Goal: Task Accomplishment & Management: Manage account settings

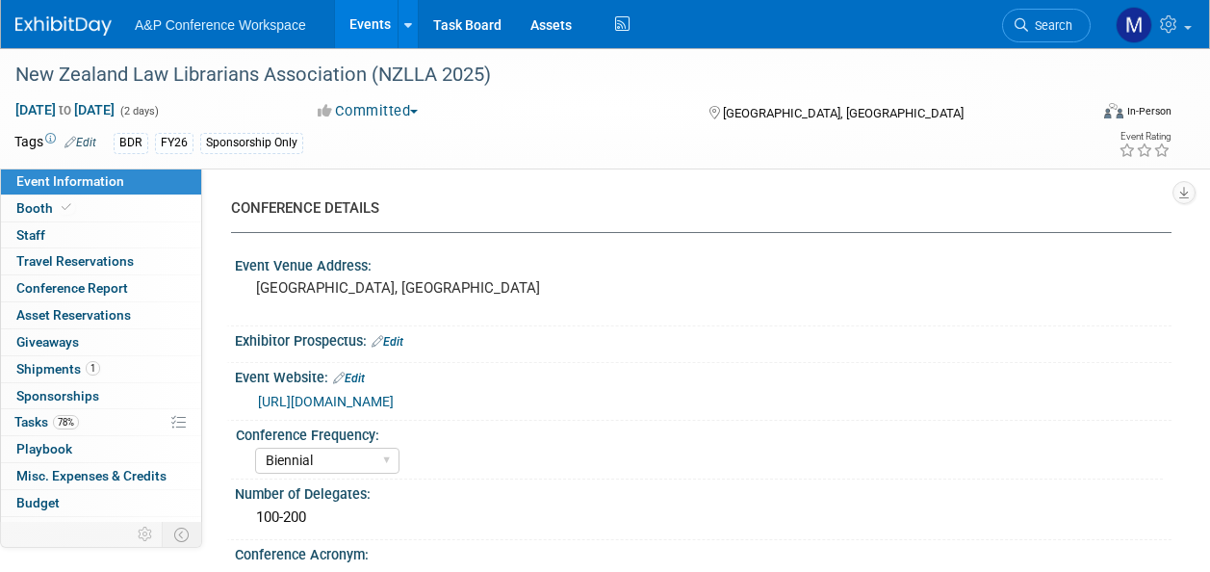
select select "Biennial"
select select "Level 3"
select select "Sponsorship"
select select "Libraries"
select select "Bloomsbury Digital Resources"
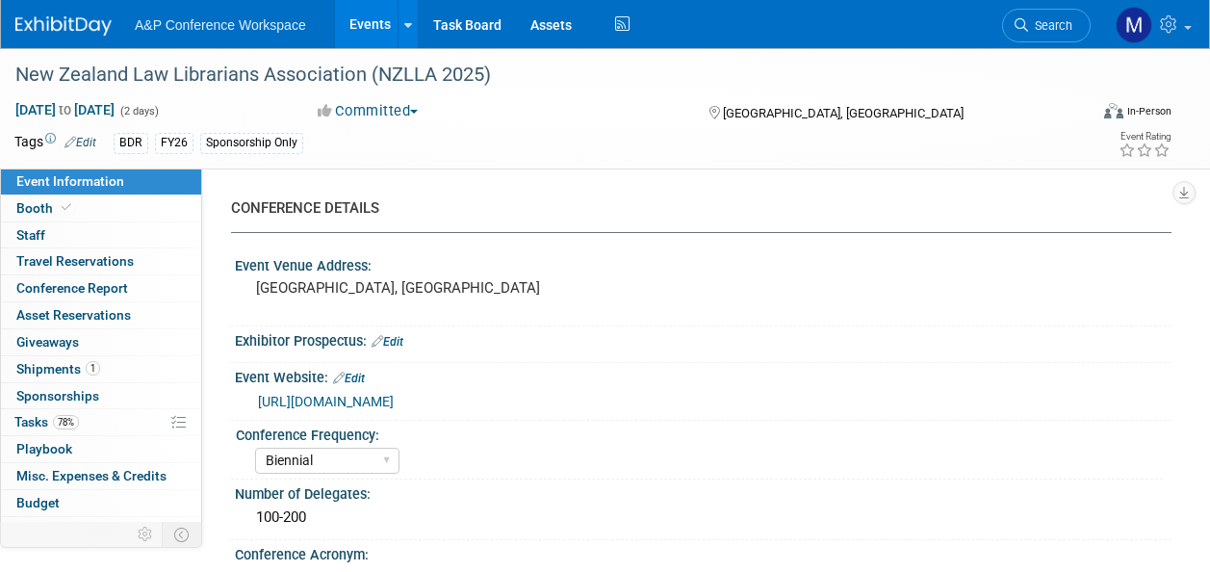
select select "[PERSON_NAME]"
select select "BDR Product Awareness and Trial Generation​"
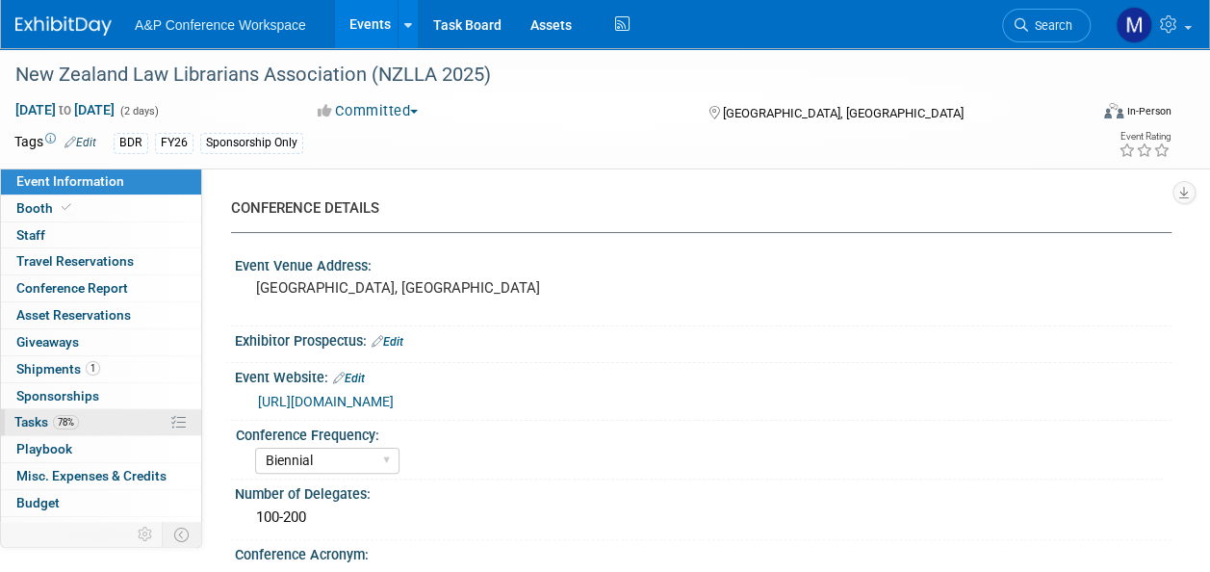
click at [40, 422] on span "Tasks 78%" at bounding box center [46, 421] width 65 height 15
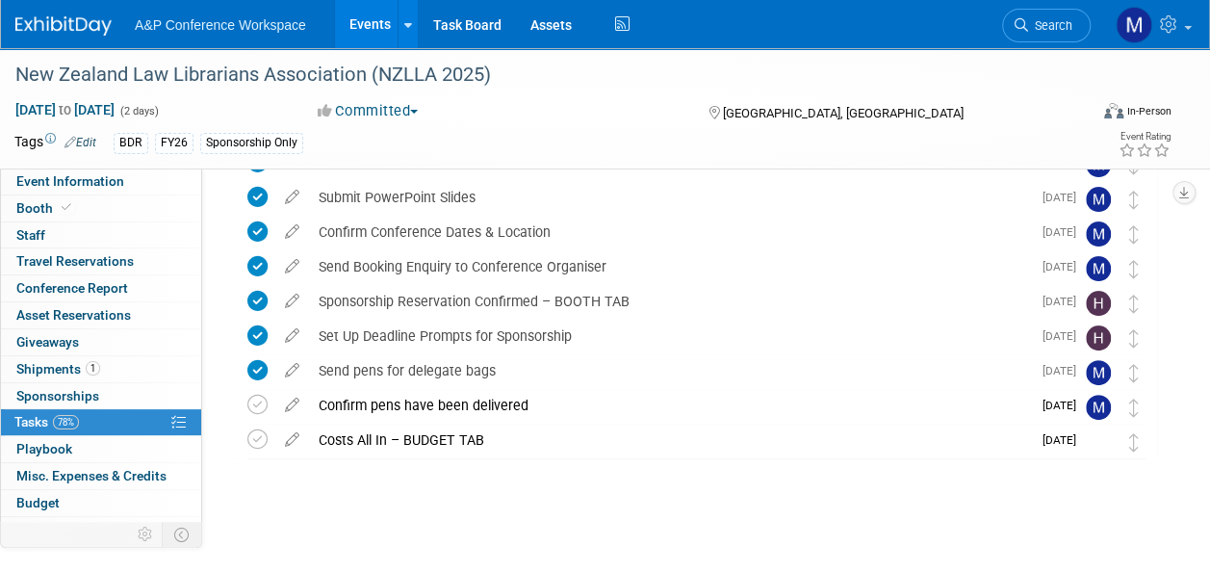
scroll to position [107, 0]
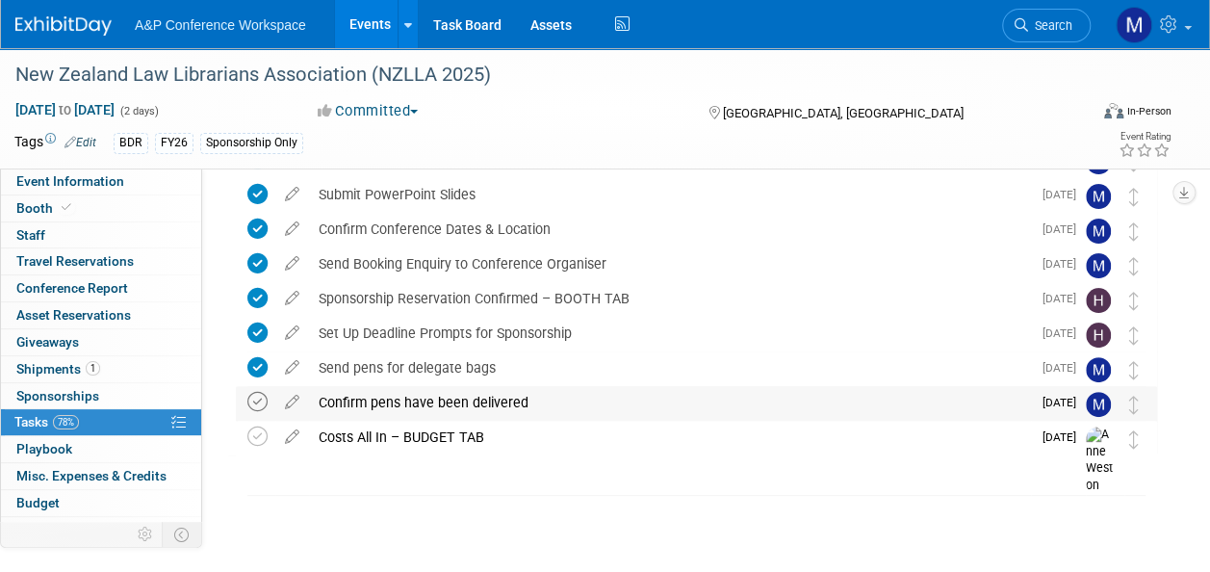
click at [254, 401] on icon at bounding box center [257, 402] width 20 height 20
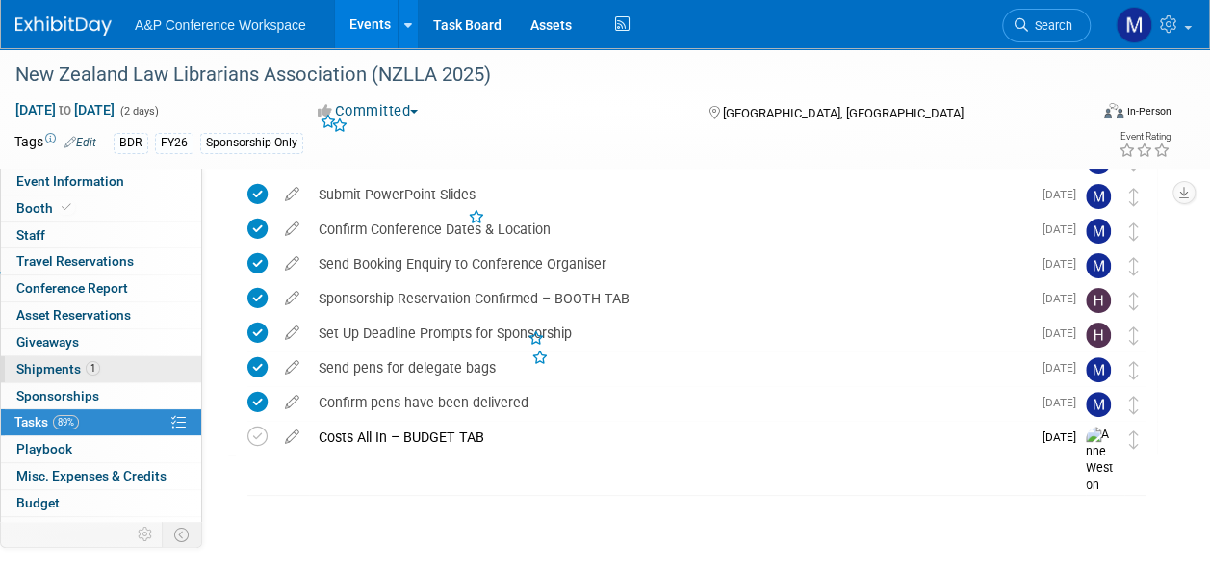
click at [104, 362] on link "1 Shipments 1" at bounding box center [101, 369] width 200 height 26
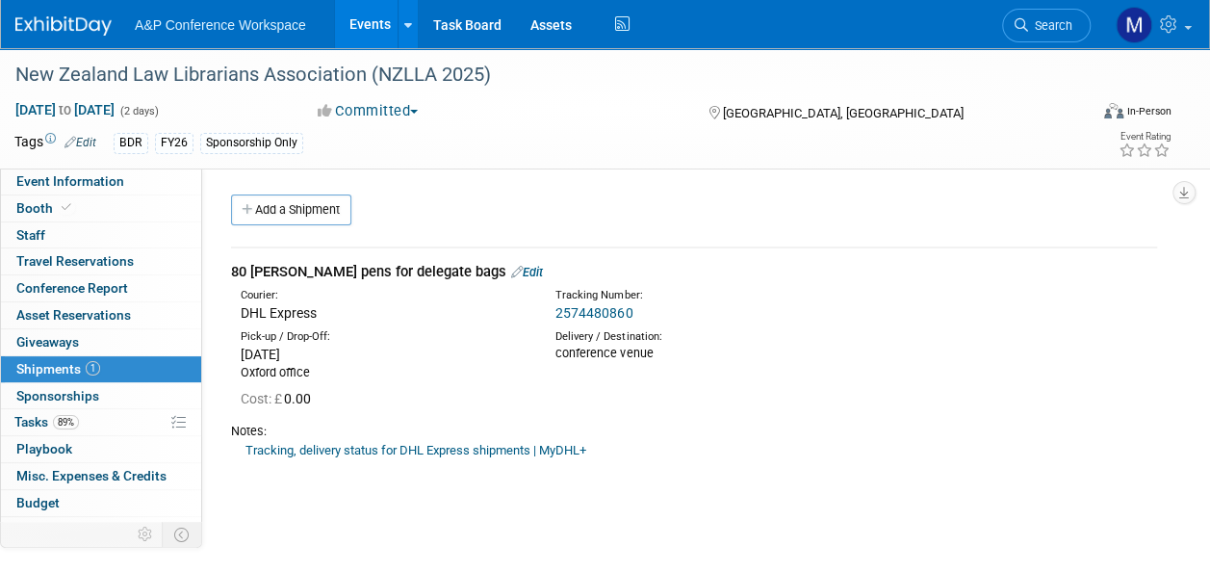
click at [511, 273] on link "Edit" at bounding box center [527, 272] width 32 height 14
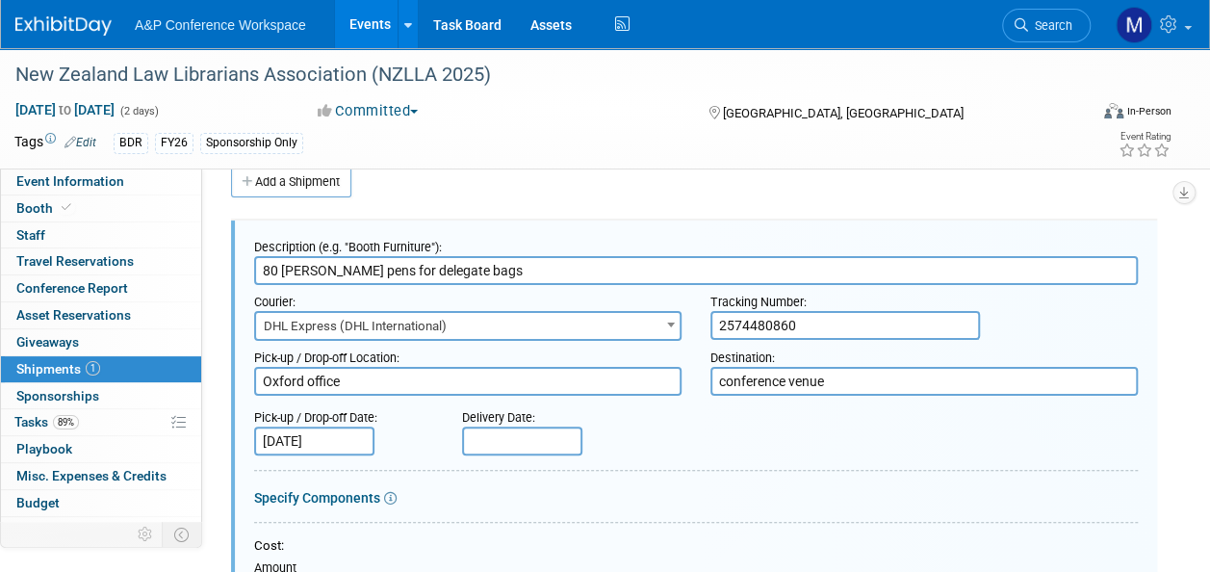
click at [535, 446] on input "text" at bounding box center [522, 441] width 120 height 29
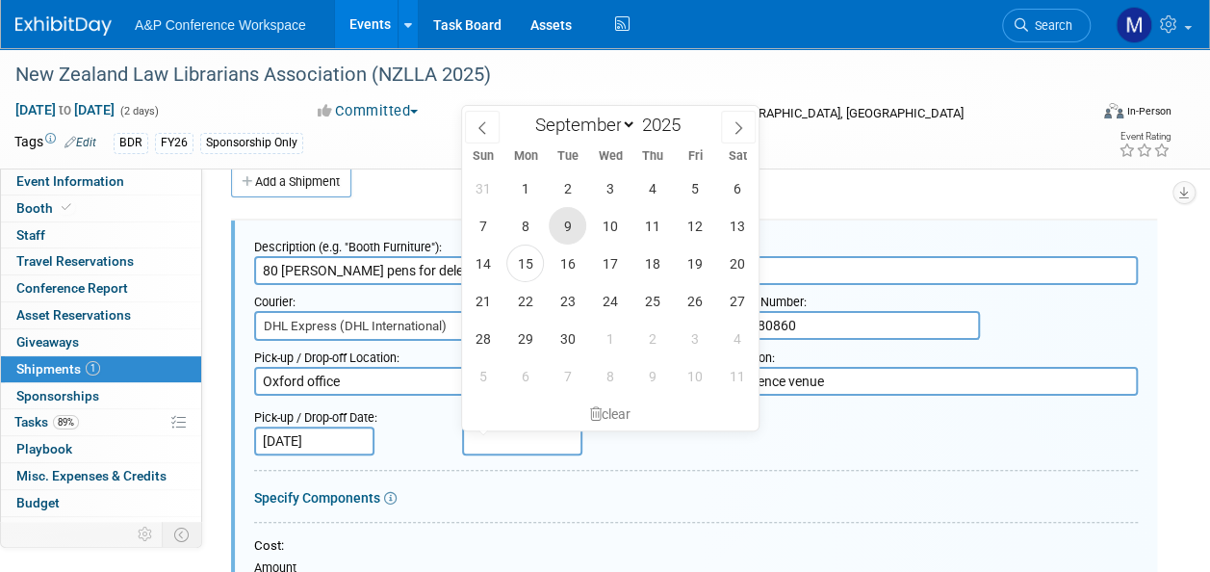
click at [559, 237] on span "9" at bounding box center [568, 226] width 38 height 38
type input "[DATE]"
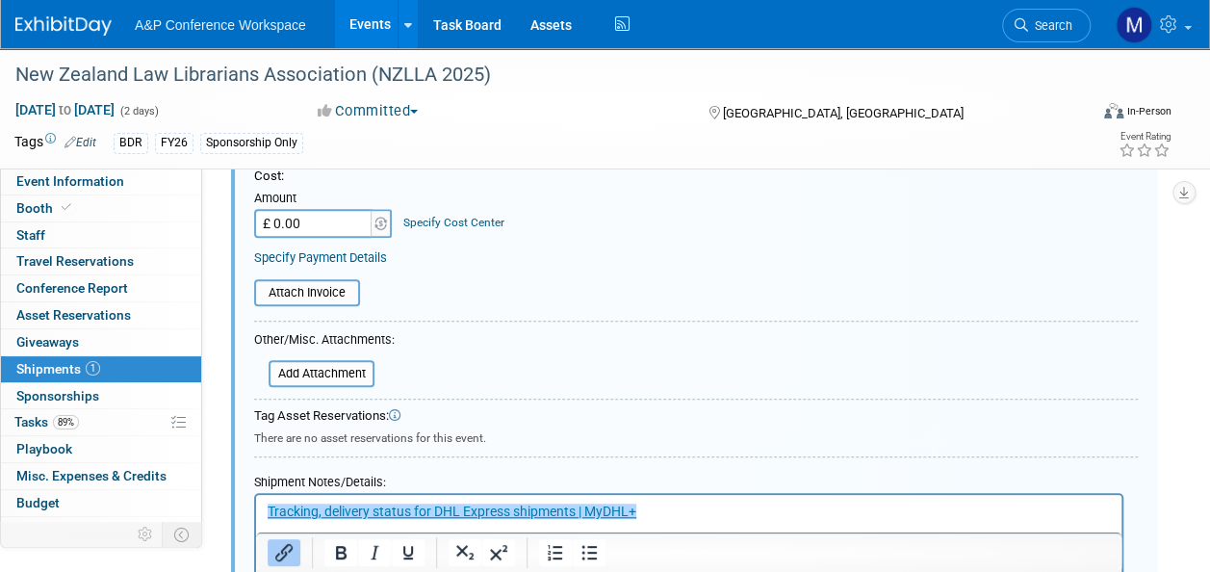
scroll to position [413, 0]
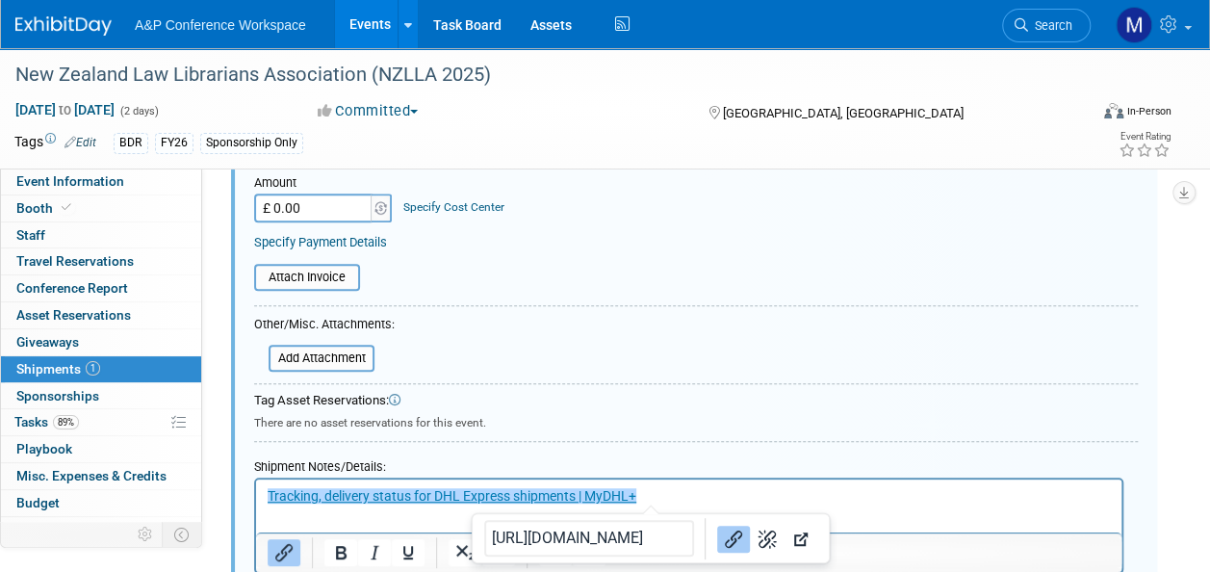
drag, startPoint x: 672, startPoint y: 495, endPoint x: 154, endPoint y: 505, distance: 518.2
click at [256, 505] on html "﻿Tracking, delivery status for DHL Express shipments | MyDHL+" at bounding box center [689, 493] width 866 height 27
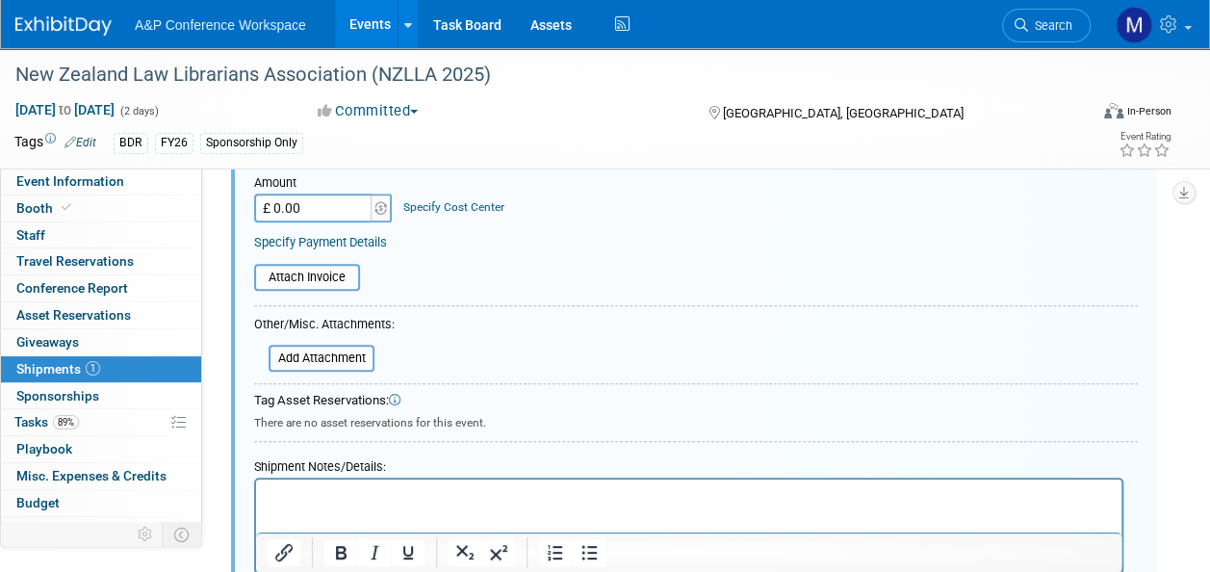
drag, startPoint x: 285, startPoint y: 484, endPoint x: 297, endPoint y: 496, distance: 16.3
click at [297, 496] on p "Rich Text Area. Press ALT-0 for help." at bounding box center [690, 496] width 844 height 19
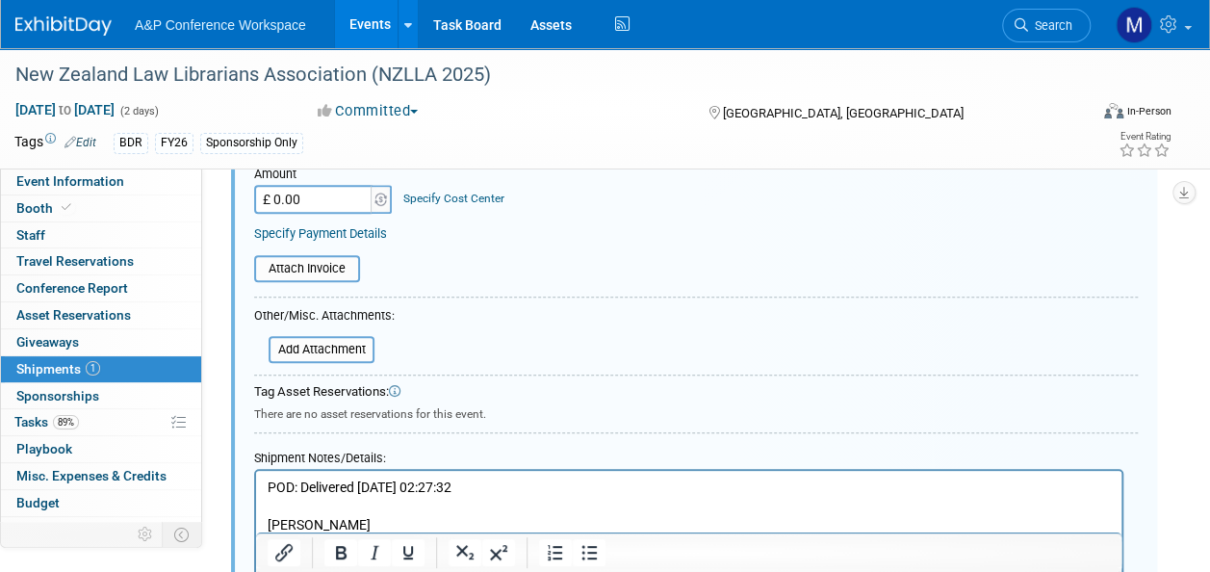
click at [532, 488] on p "POD: Delivered [DATE] 02:27:32" at bounding box center [690, 488] width 844 height 19
click at [601, 481] on p "POD: Delivered [DATE] 02:27:32" at bounding box center [690, 488] width 844 height 19
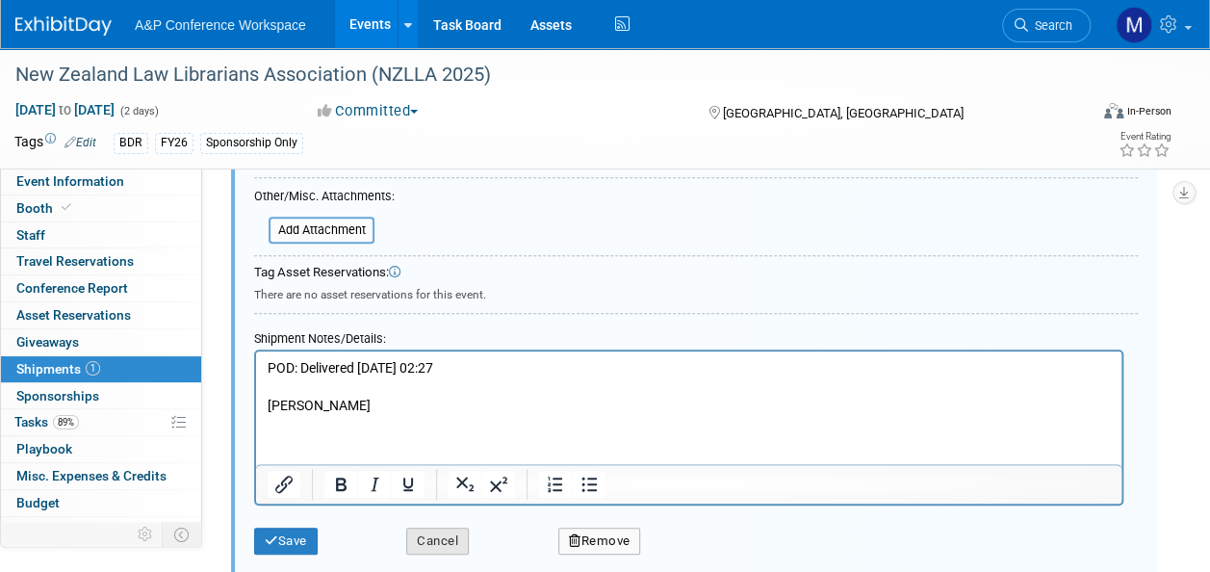
scroll to position [614, 0]
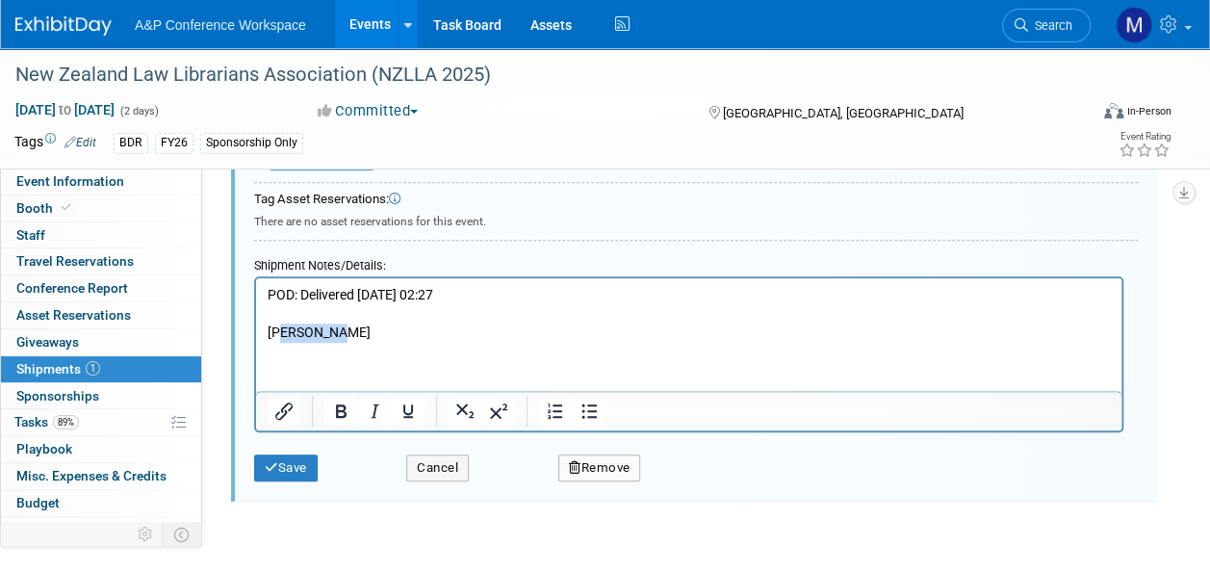
drag, startPoint x: 340, startPoint y: 332, endPoint x: 280, endPoint y: 332, distance: 59.7
click at [280, 332] on p "[PERSON_NAME]" at bounding box center [690, 333] width 844 height 19
click at [295, 462] on button "Save" at bounding box center [286, 468] width 64 height 27
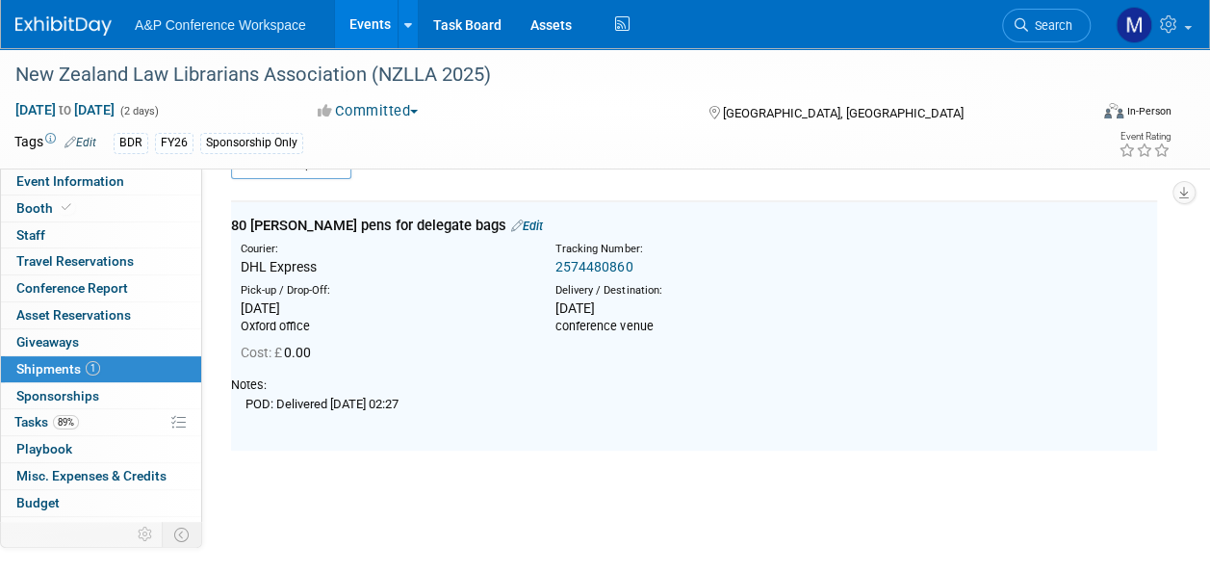
scroll to position [28, 0]
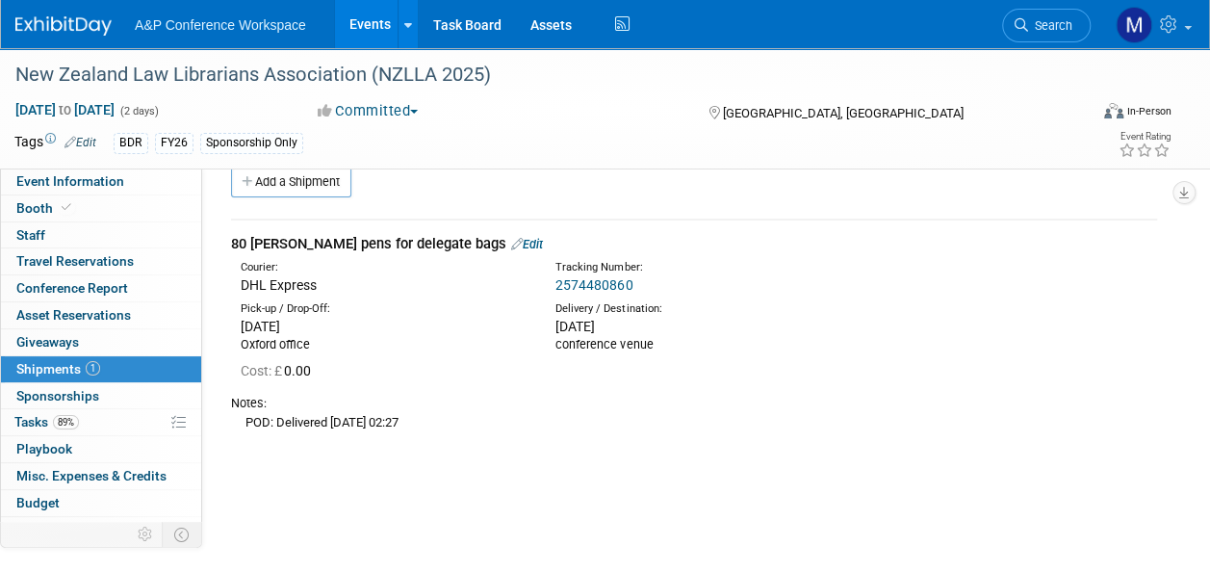
click at [511, 244] on link "Edit" at bounding box center [527, 244] width 32 height 14
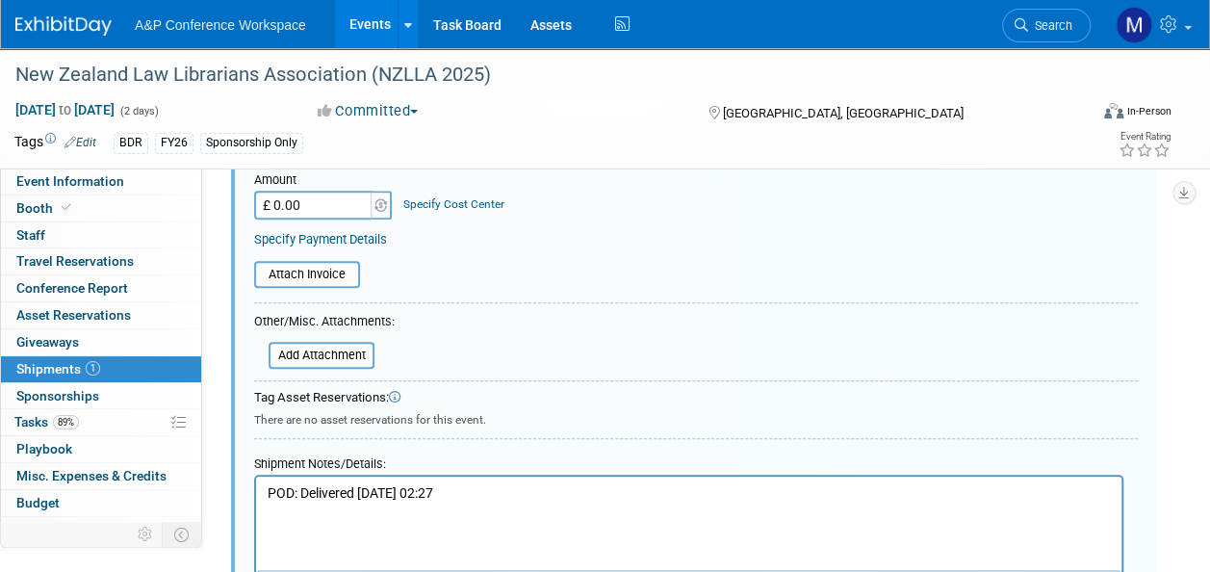
scroll to position [606, 0]
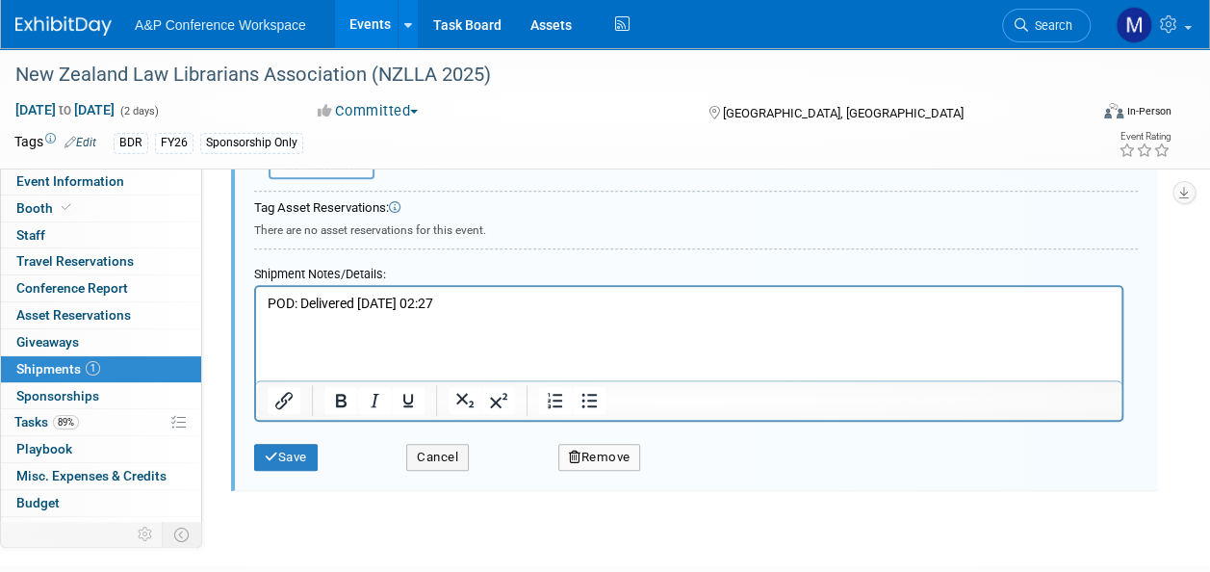
click at [611, 300] on p "POD: Delivered [DATE] 02:27" at bounding box center [690, 314] width 844 height 38
click at [603, 302] on p "POD: Delivered [DATE] 02:27 UKtime" at bounding box center [690, 314] width 844 height 38
click at [286, 462] on button "Save" at bounding box center [286, 457] width 64 height 27
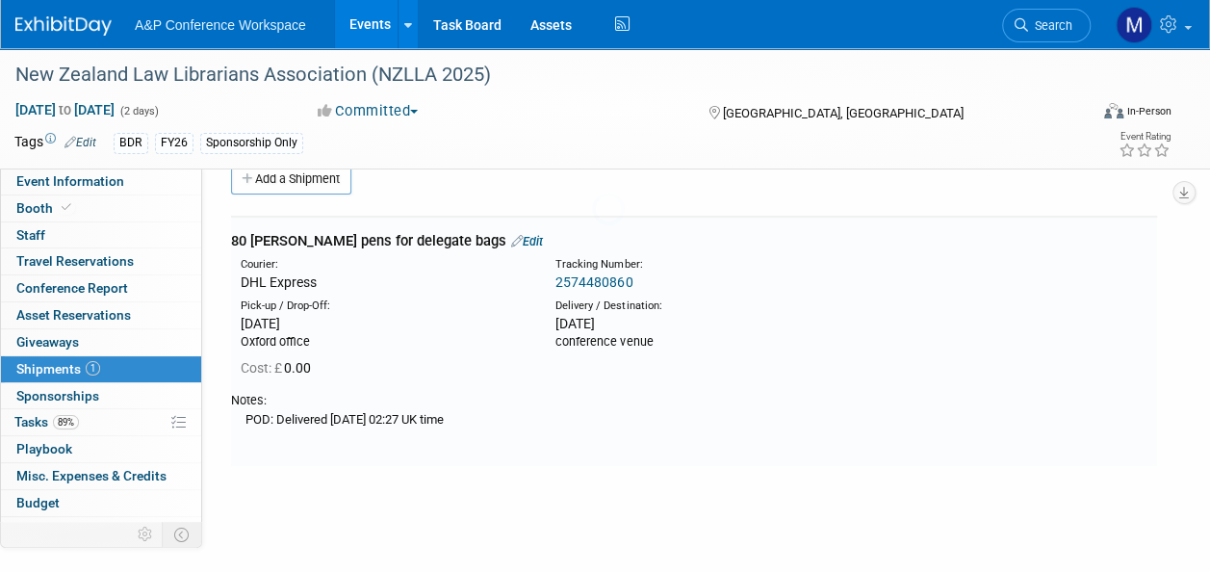
scroll to position [28, 0]
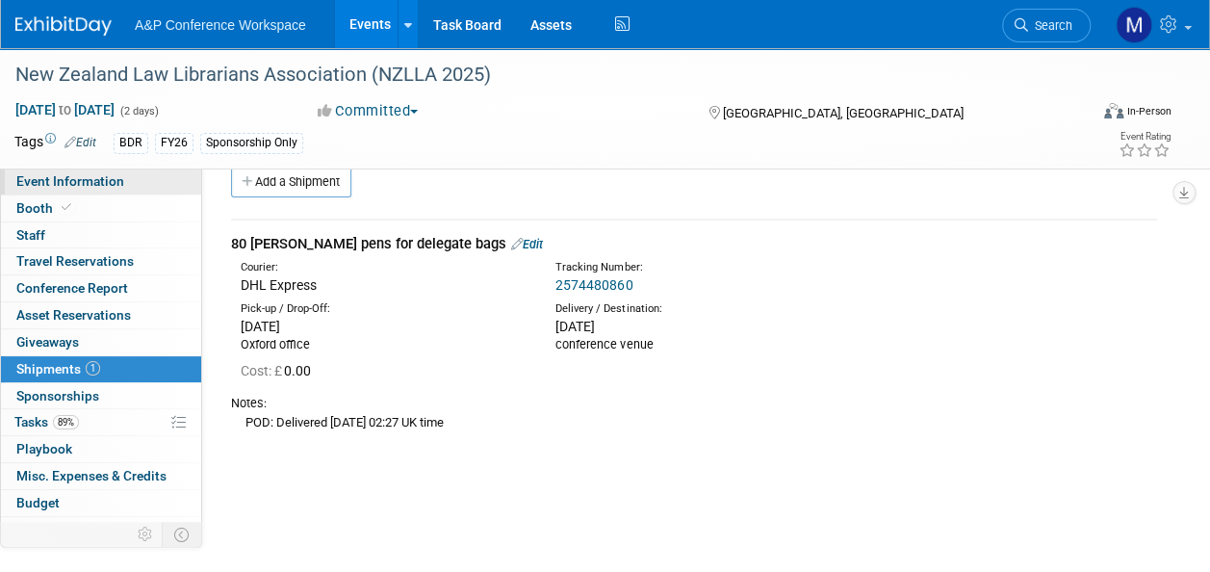
click at [139, 186] on link "Event Information" at bounding box center [101, 182] width 200 height 26
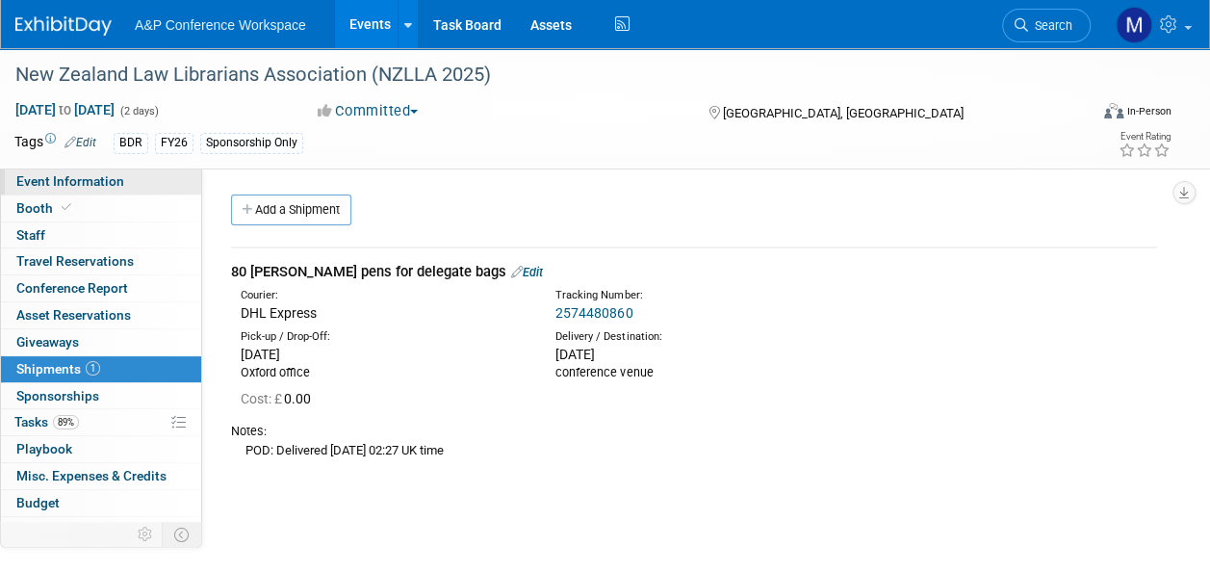
select select "Biennial"
select select "Level 3"
select select "Sponsorship"
select select "Libraries"
select select "Bloomsbury Digital Resources"
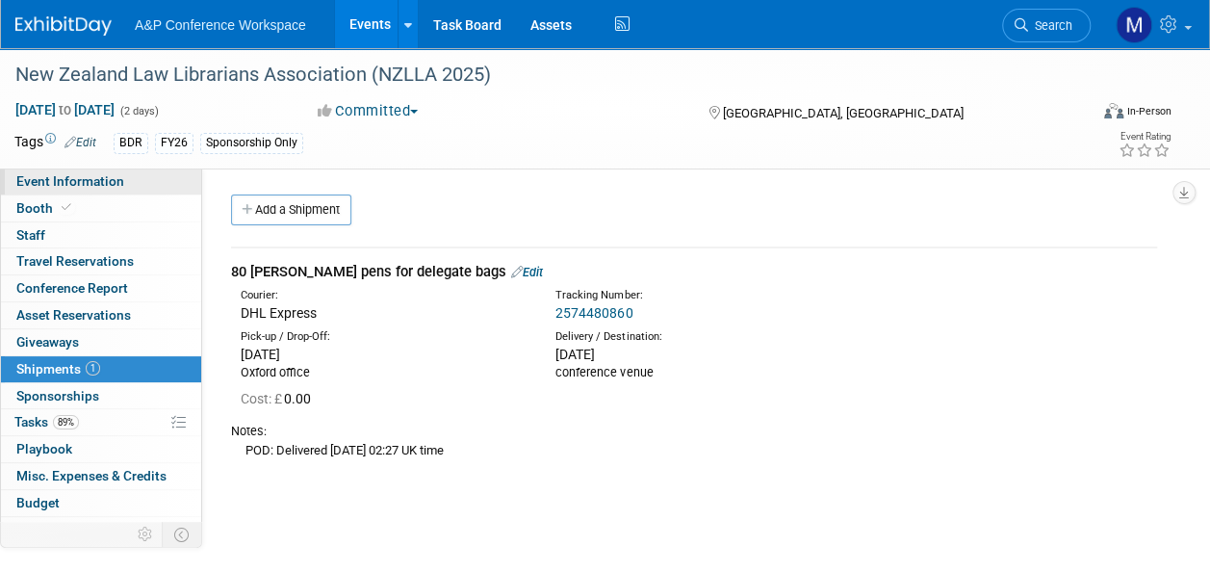
select select "[PERSON_NAME]"
select select "BDR Product Awareness and Trial Generation​"
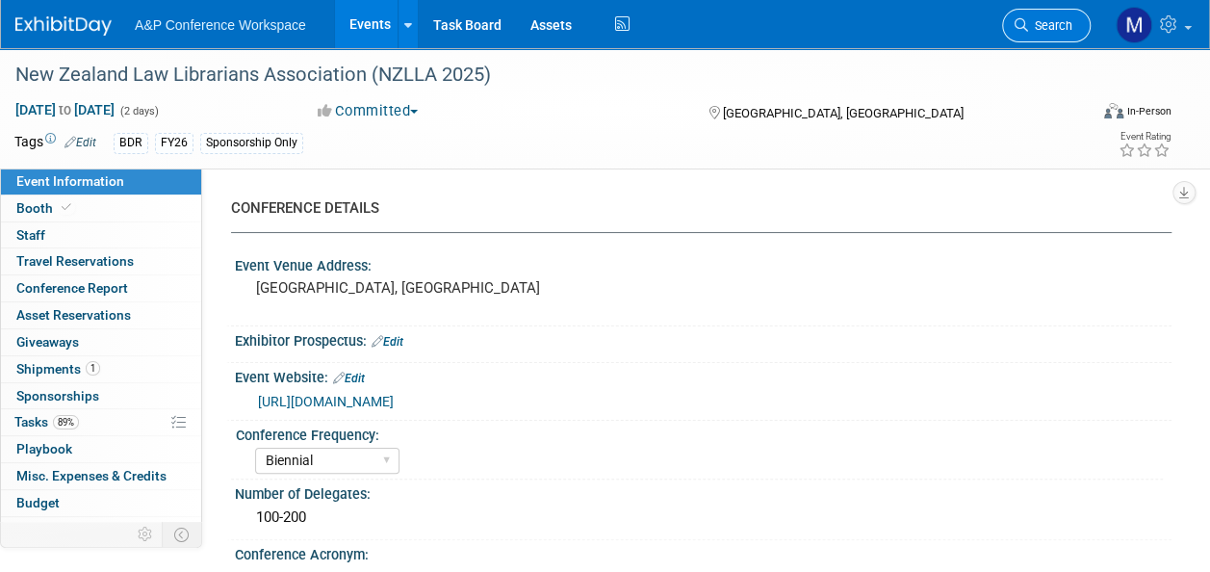
click at [1036, 18] on span "Search" at bounding box center [1050, 25] width 44 height 14
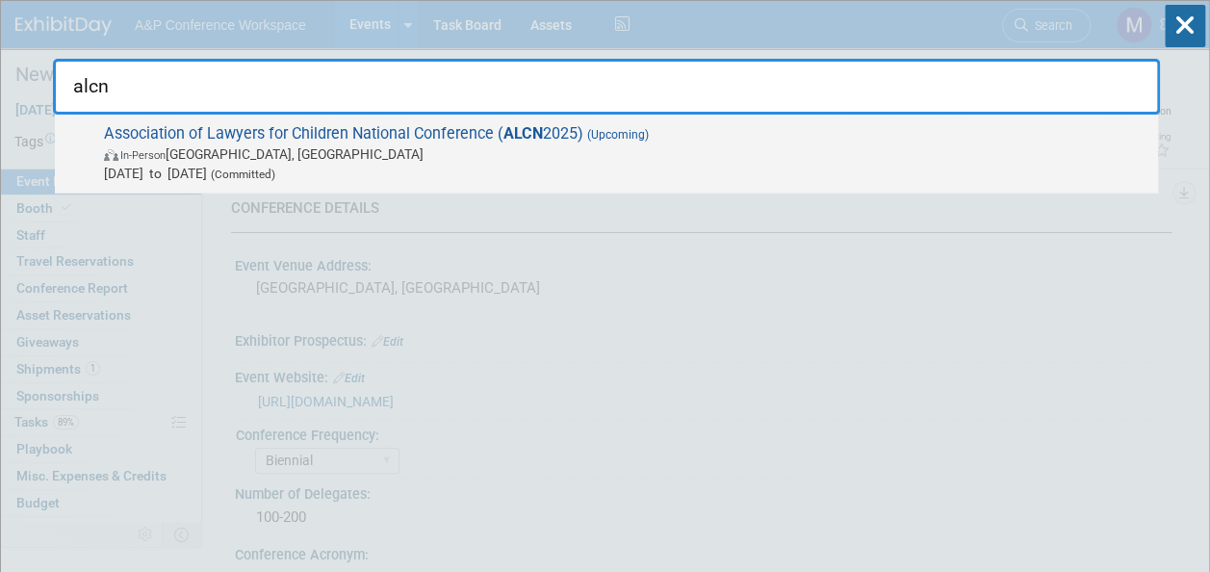
type input "alcn"
click at [582, 135] on span "Association of Lawyers for Children National Conference ( ALCN 2025) (Upcoming)…" at bounding box center [623, 153] width 1051 height 59
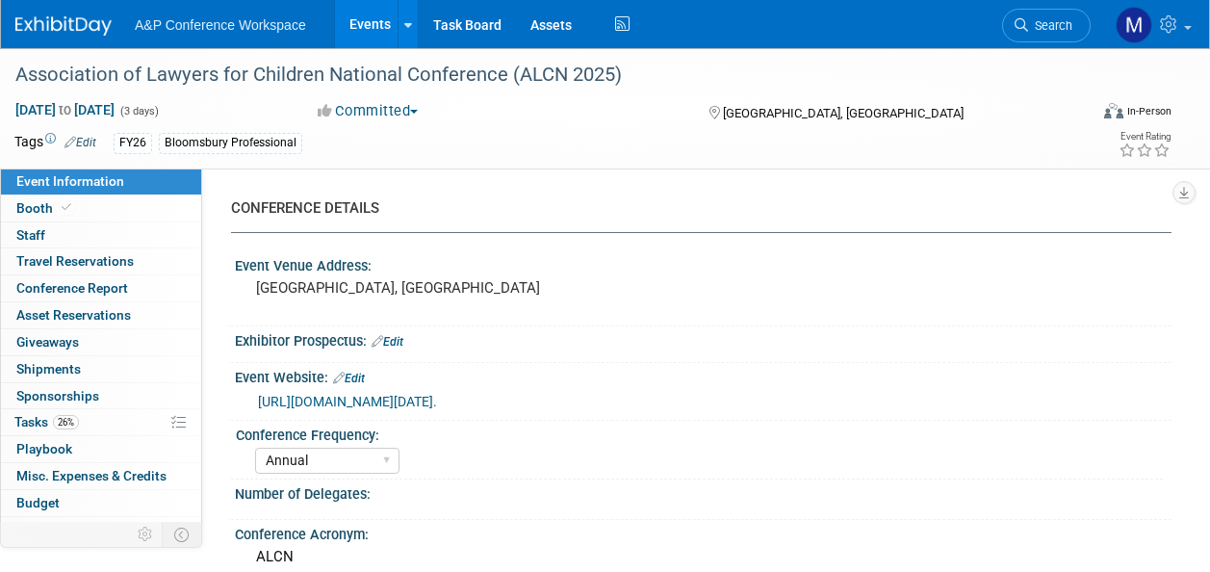
select select "Annual"
select select "Level 2"
select select "In-Person Booth"
select select "Law"
select select "Bloomsbury Professional"
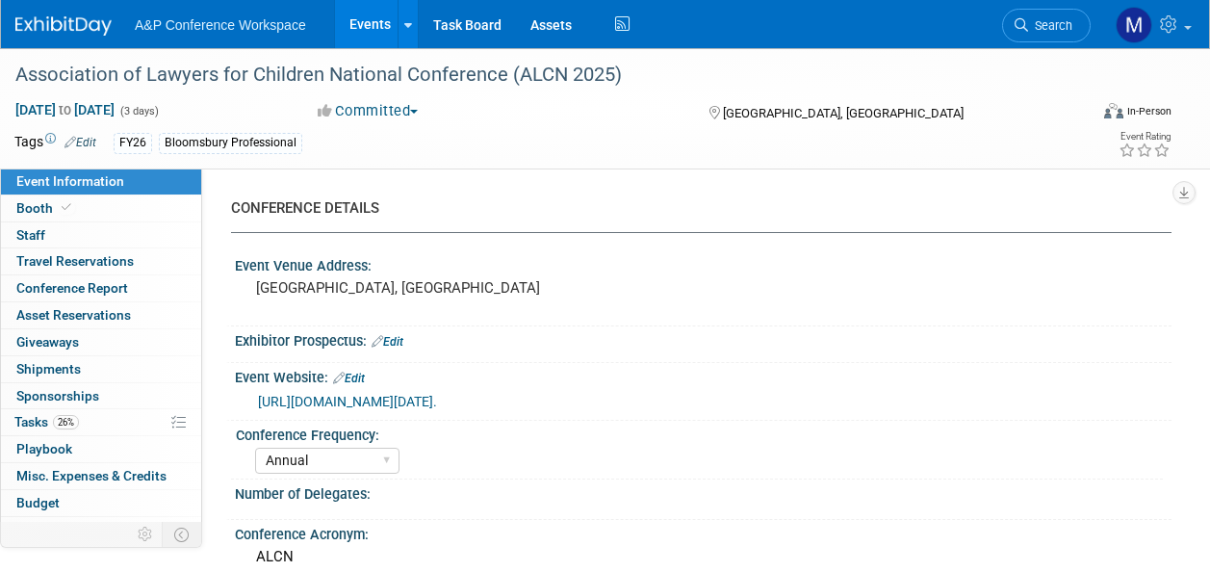
select select "[PERSON_NAME]"
select select "Networking/Commissioning"
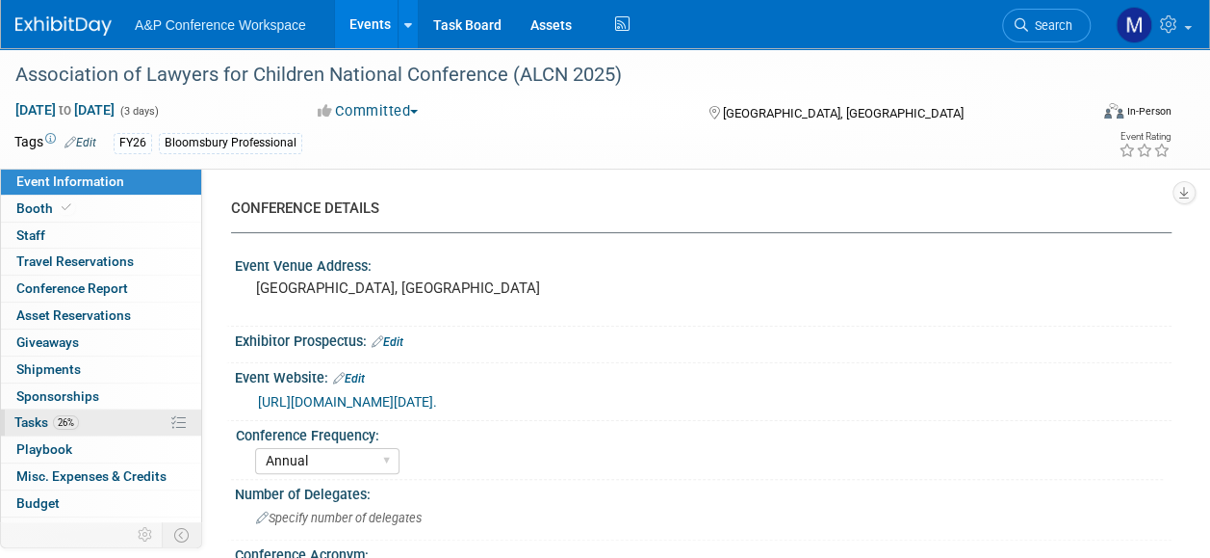
click at [79, 409] on link "26% Tasks 26%" at bounding box center [101, 422] width 200 height 26
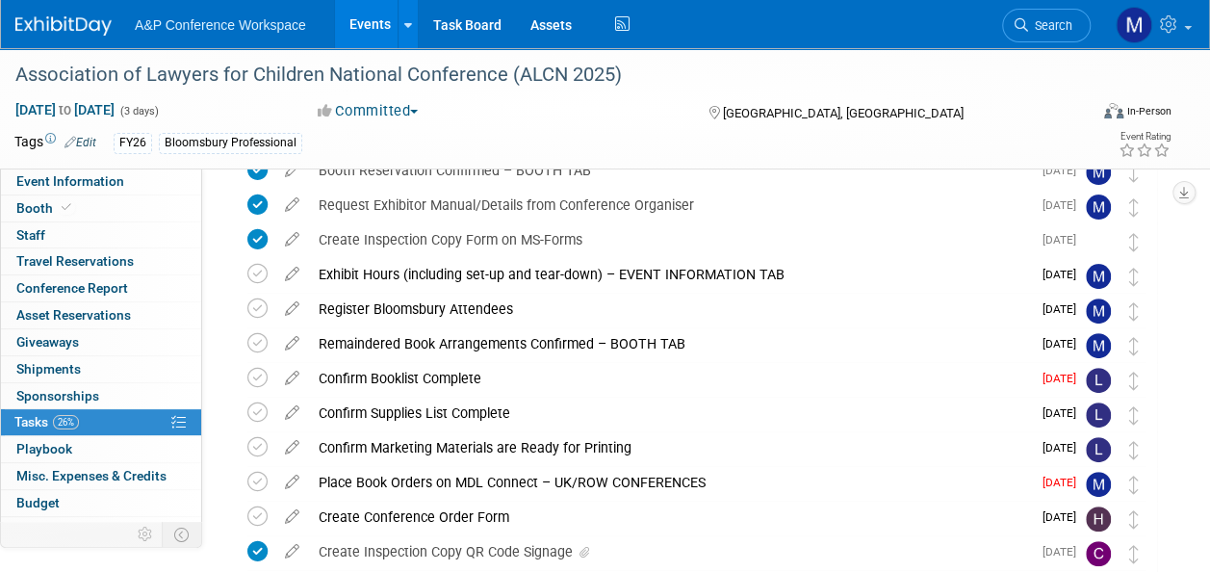
scroll to position [289, 0]
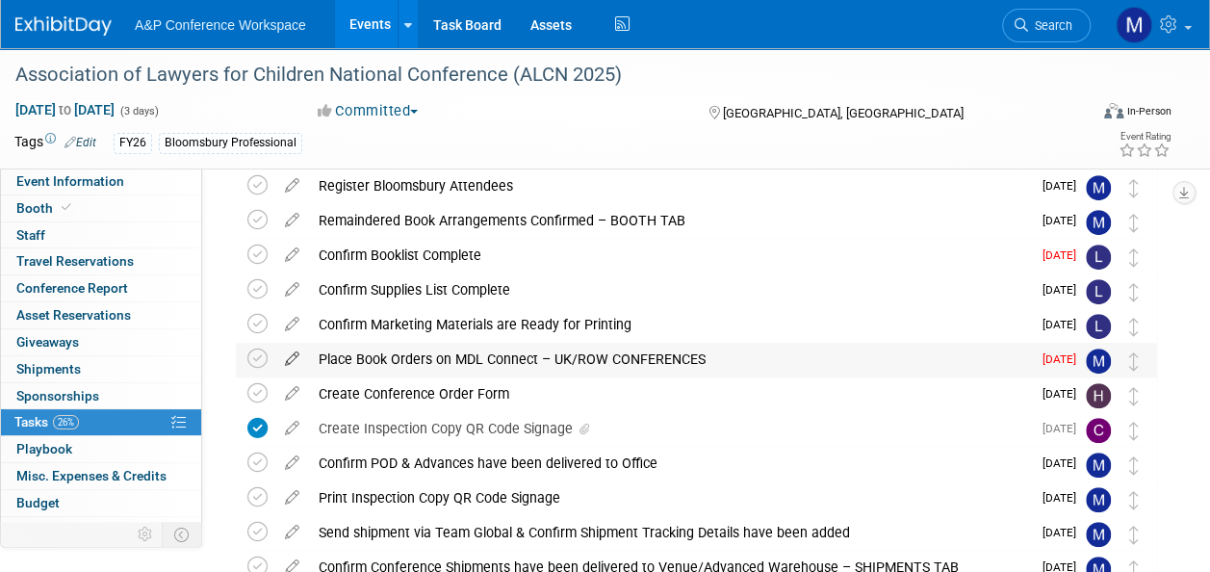
click at [294, 351] on icon at bounding box center [292, 355] width 34 height 24
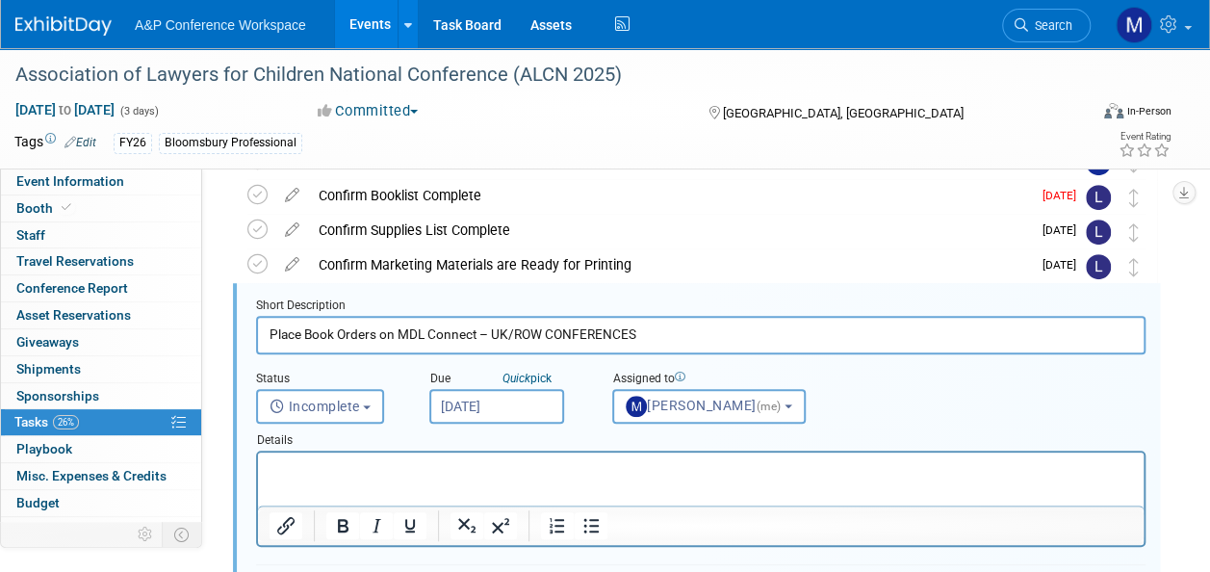
scroll to position [0, 0]
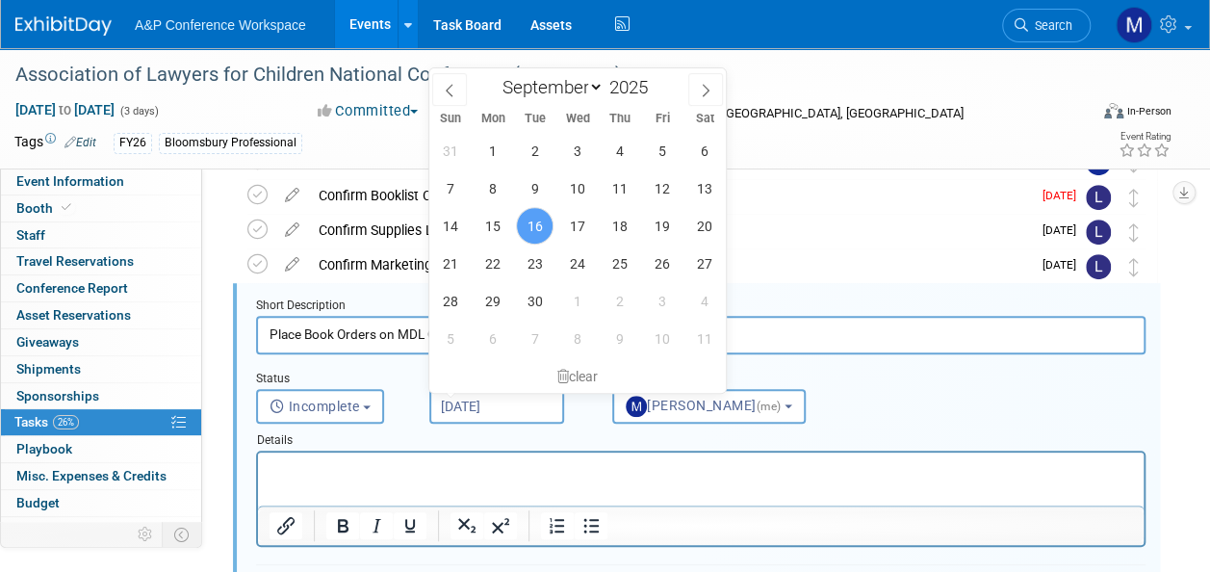
click at [467, 398] on input "Sep 16, 2025" at bounding box center [496, 406] width 135 height 35
click at [669, 224] on span "19" at bounding box center [662, 226] width 38 height 38
type input "[DATE]"
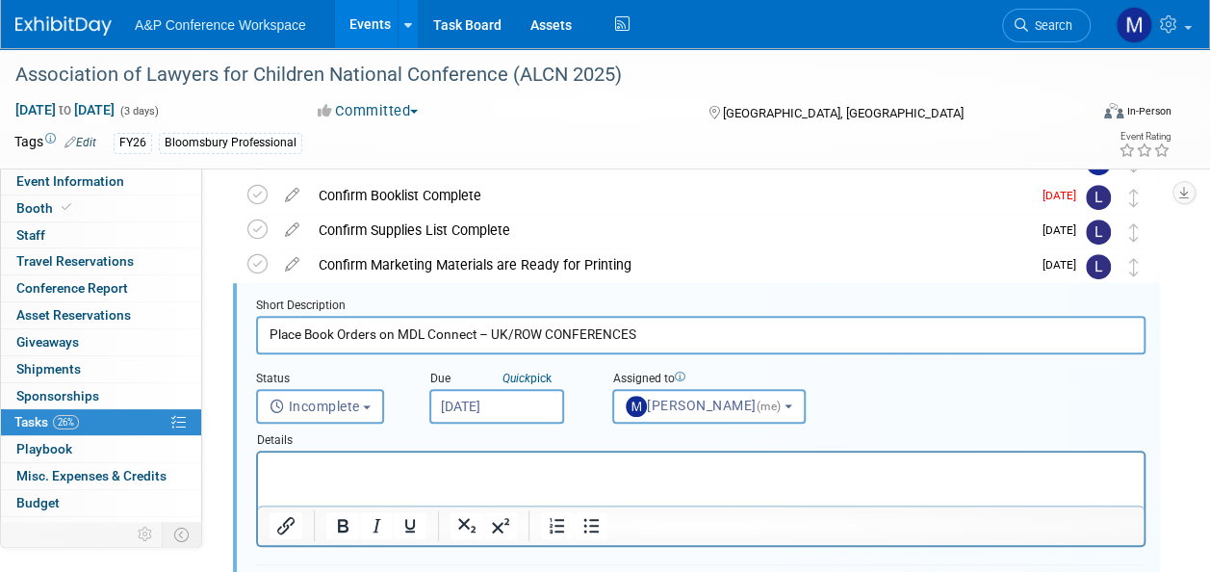
click at [524, 463] on p "Rich Text Area. Press ALT-0 for help." at bounding box center [702, 469] width 864 height 18
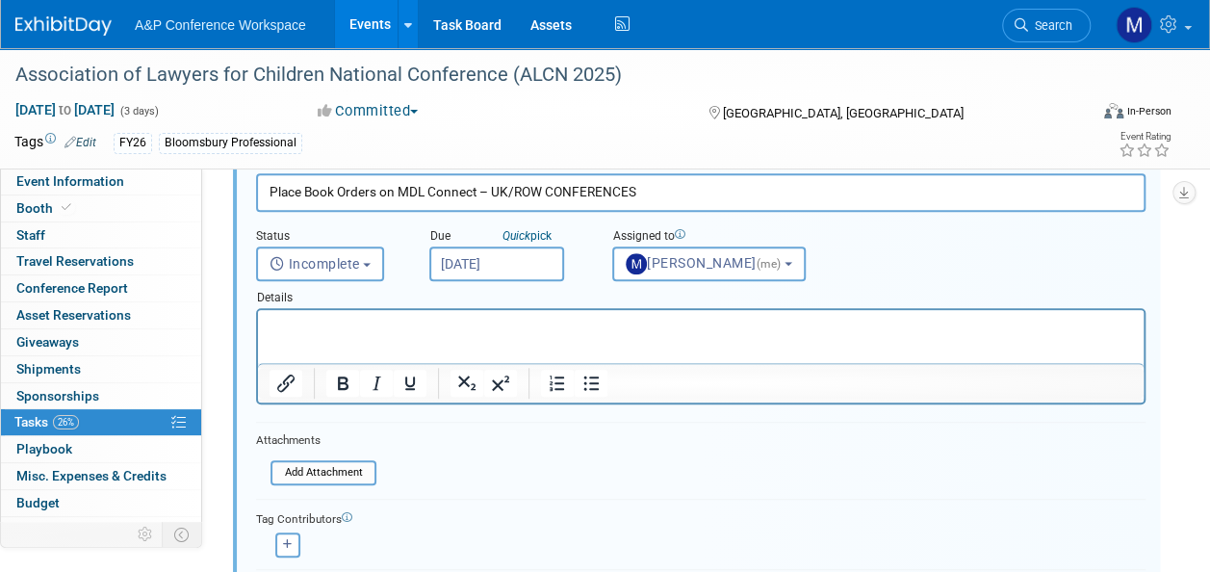
scroll to position [637, 0]
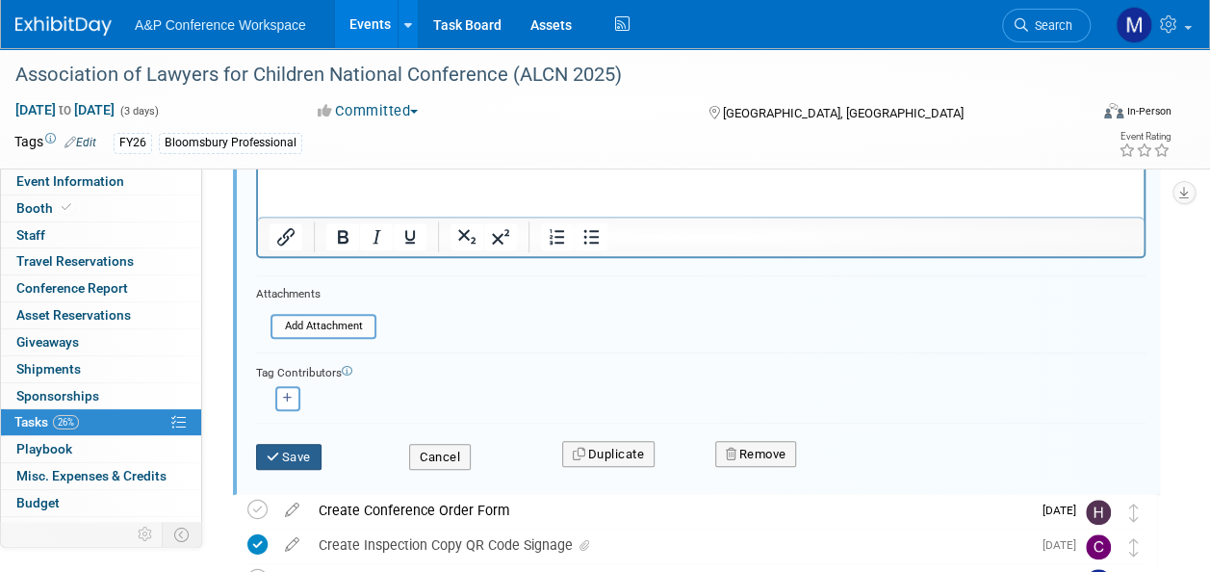
click at [301, 455] on button "Save" at bounding box center [288, 457] width 65 height 27
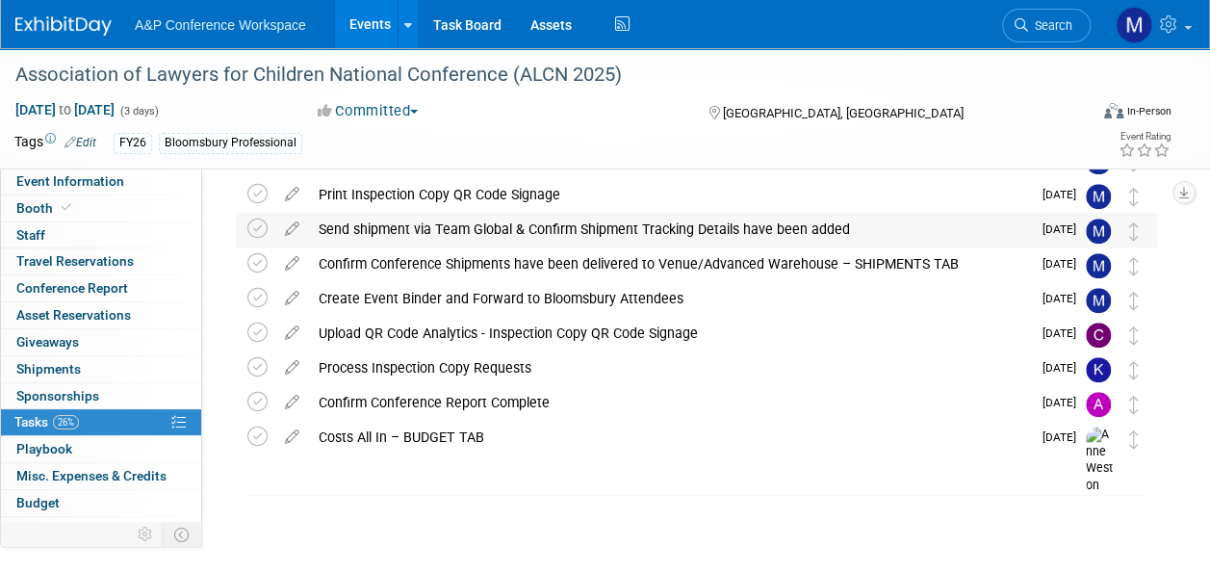
scroll to position [303, 0]
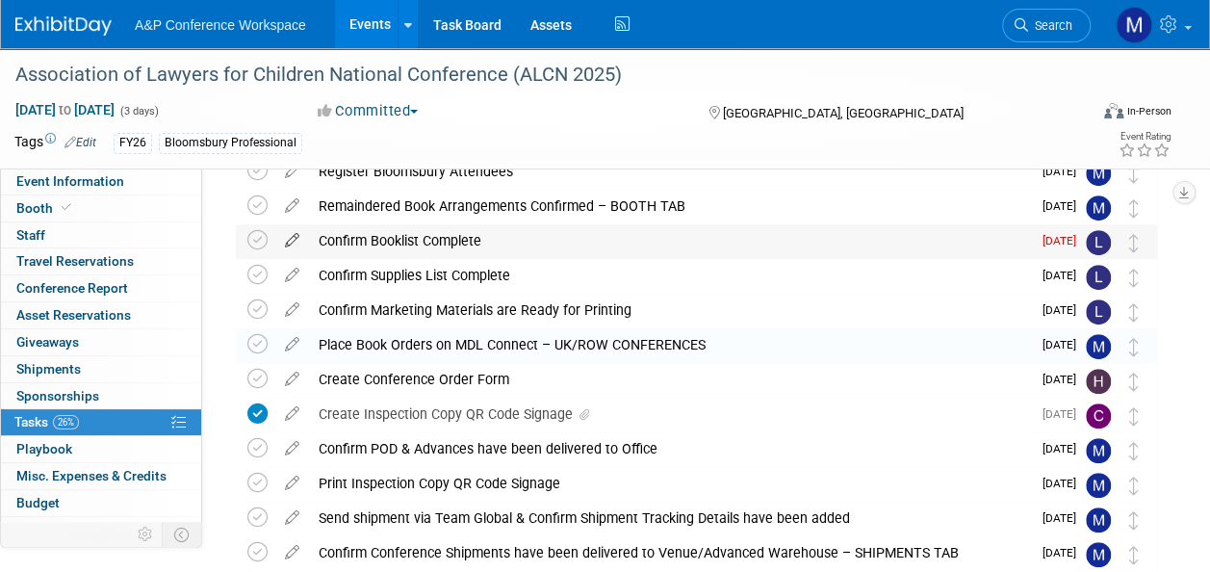
click at [292, 241] on icon at bounding box center [292, 236] width 34 height 24
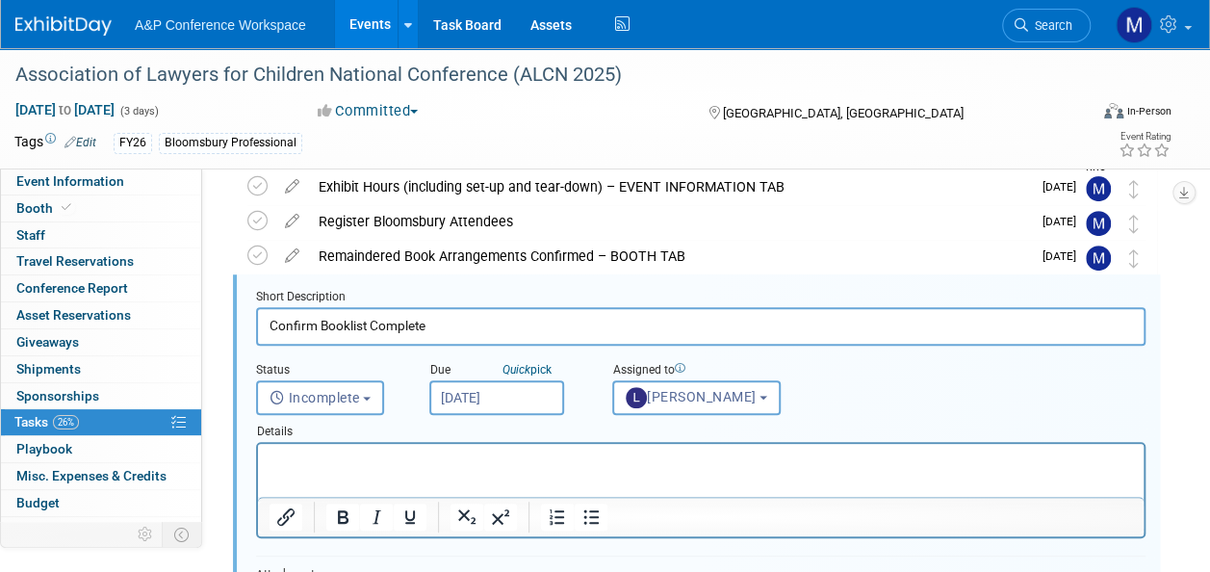
scroll to position [0, 0]
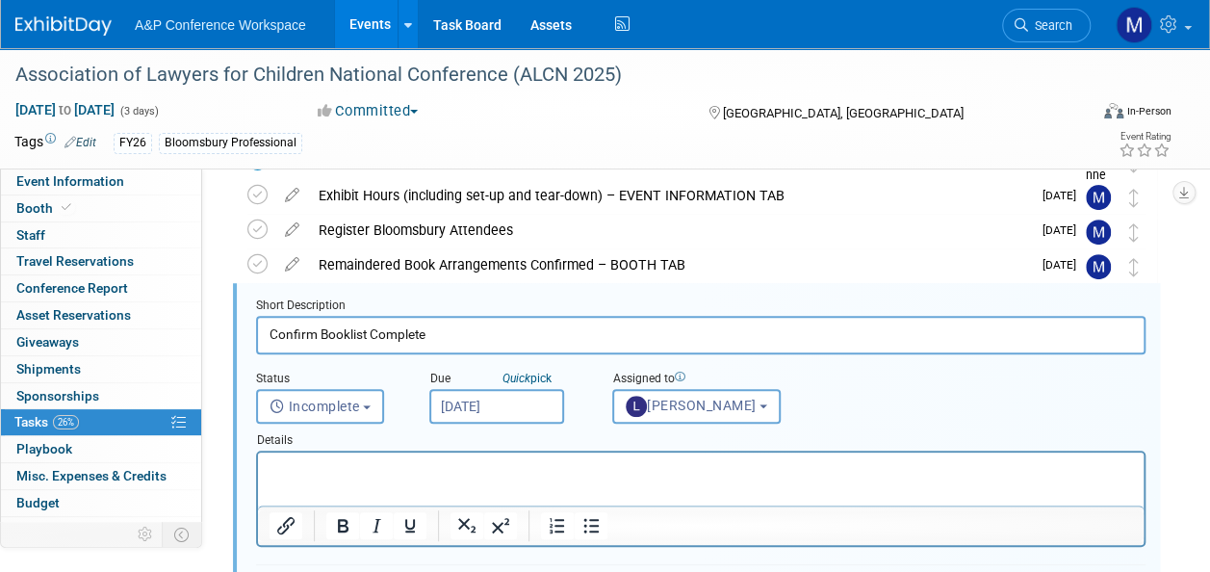
click at [499, 397] on input "Sep 15, 2025" at bounding box center [496, 406] width 135 height 35
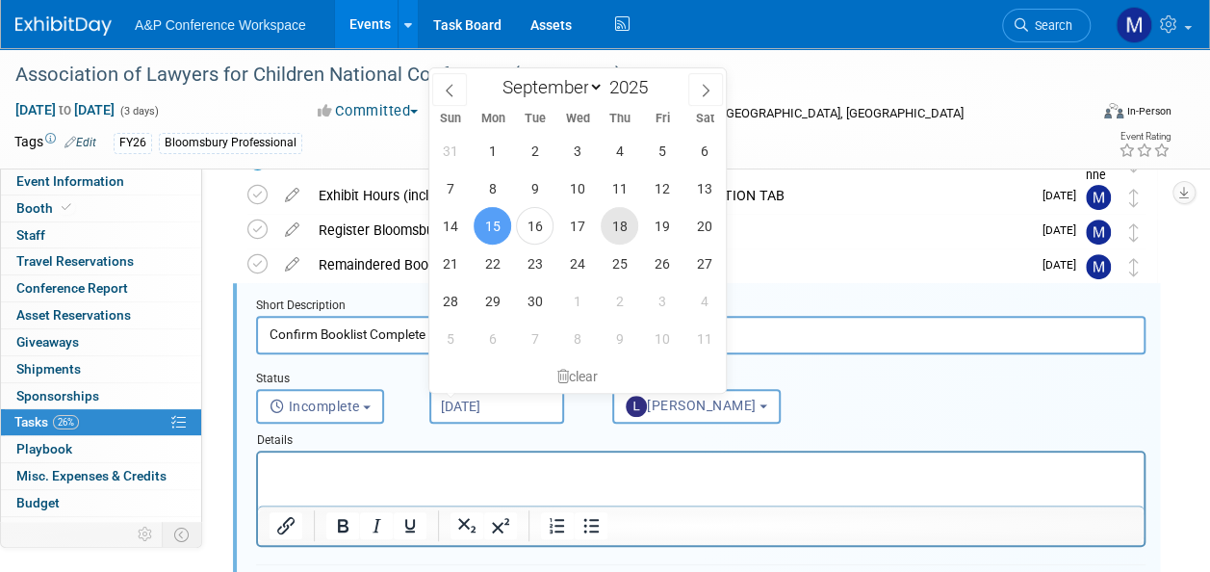
click at [624, 221] on span "18" at bounding box center [620, 226] width 38 height 38
type input "[DATE]"
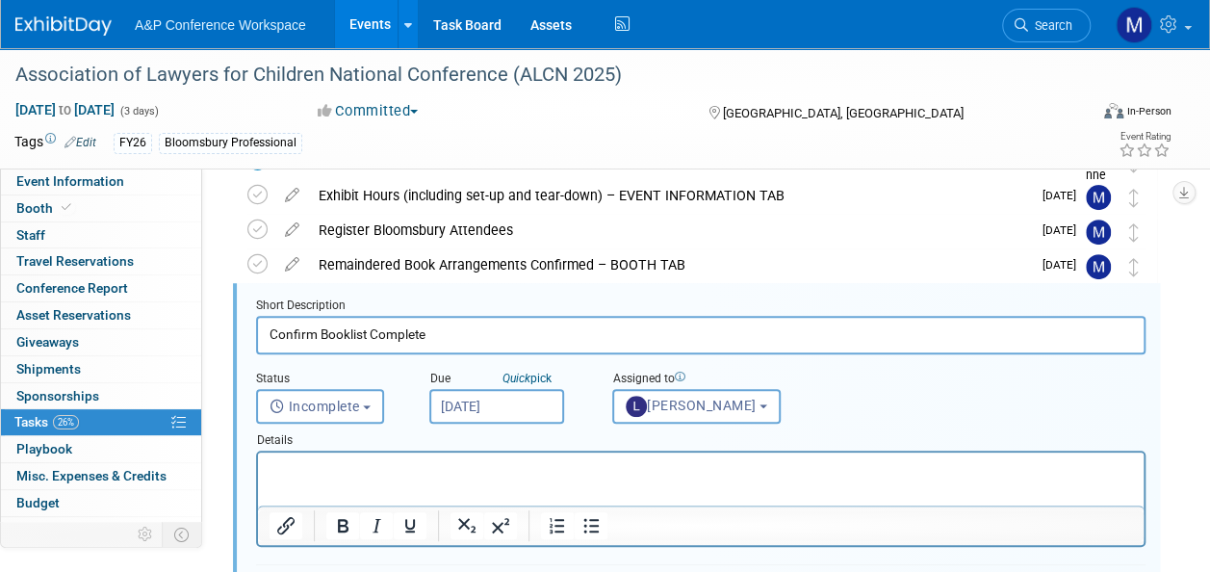
click at [510, 479] on html at bounding box center [701, 466] width 886 height 26
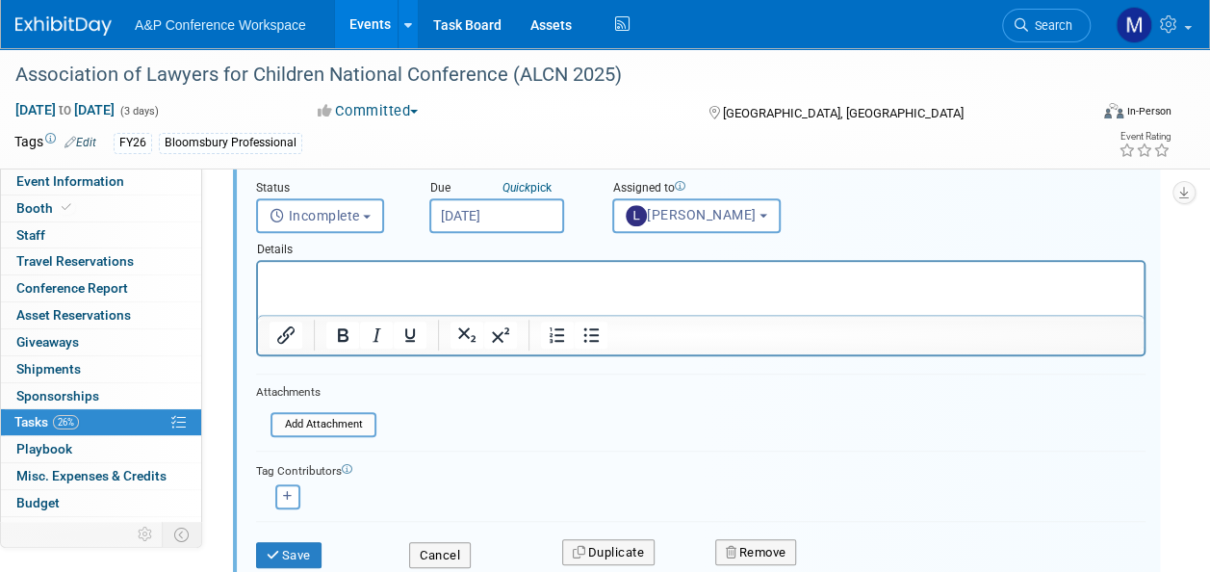
scroll to position [533, 0]
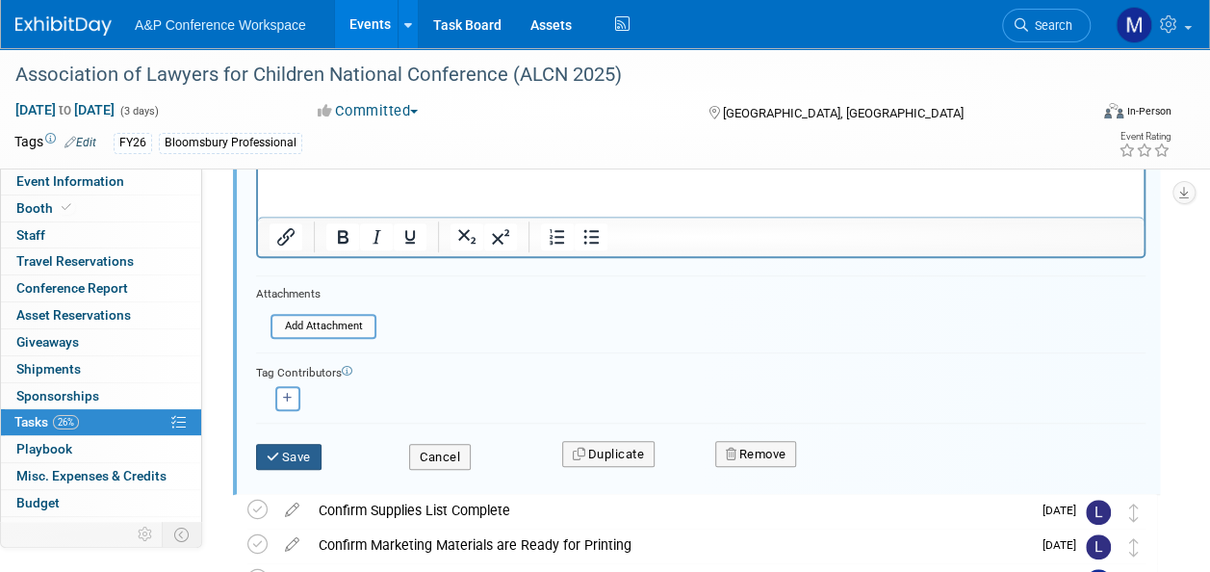
click at [310, 464] on button "Save" at bounding box center [288, 457] width 65 height 27
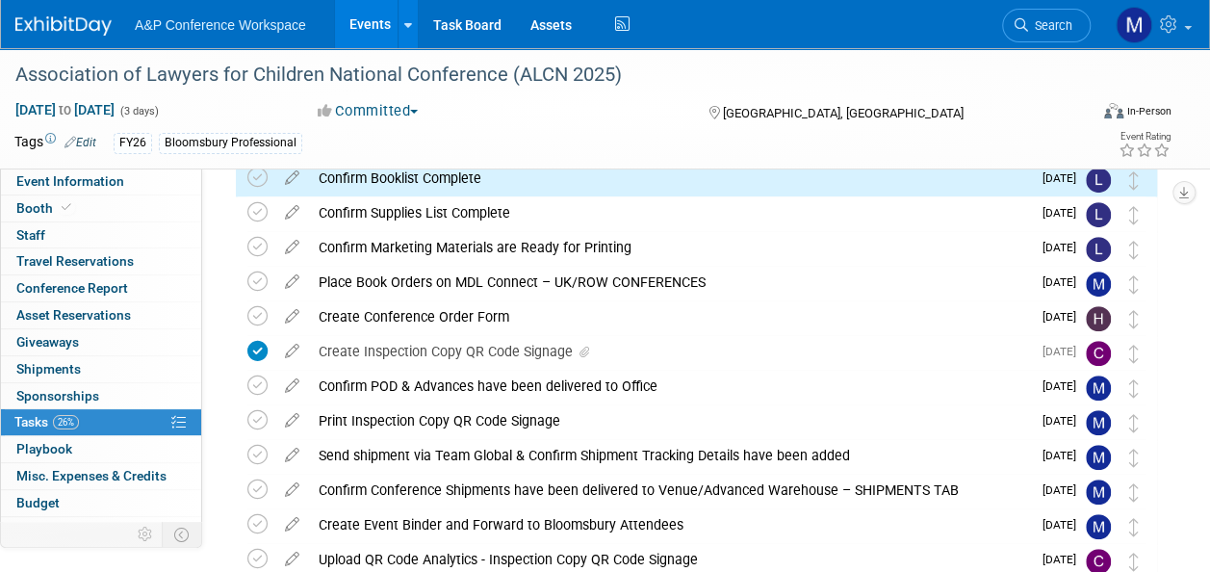
scroll to position [341, 0]
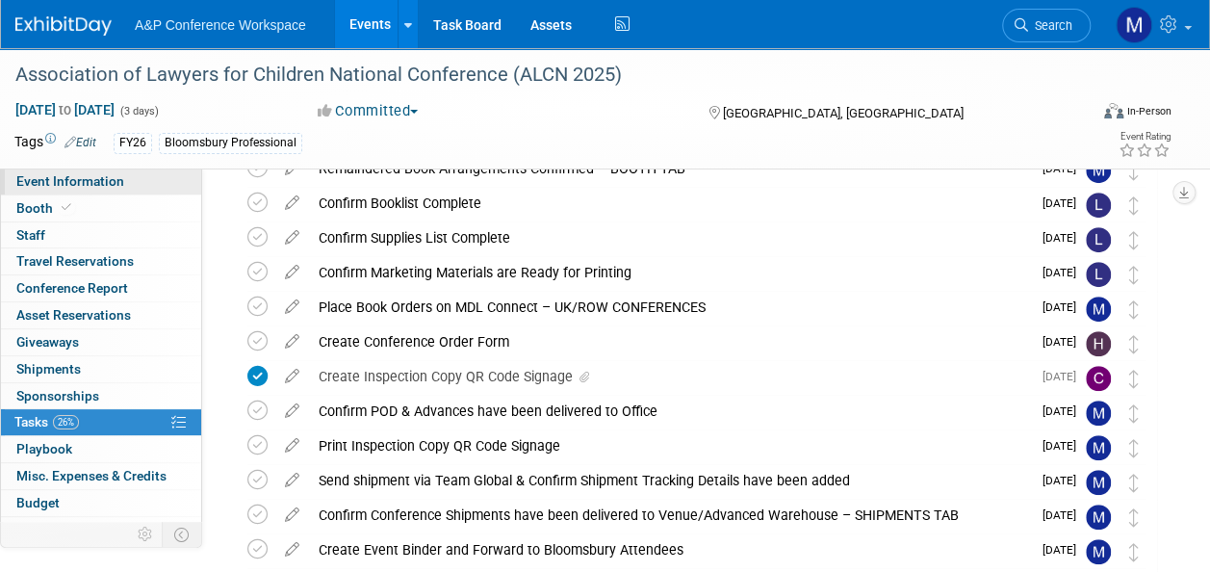
click at [156, 177] on link "Event Information" at bounding box center [101, 182] width 200 height 26
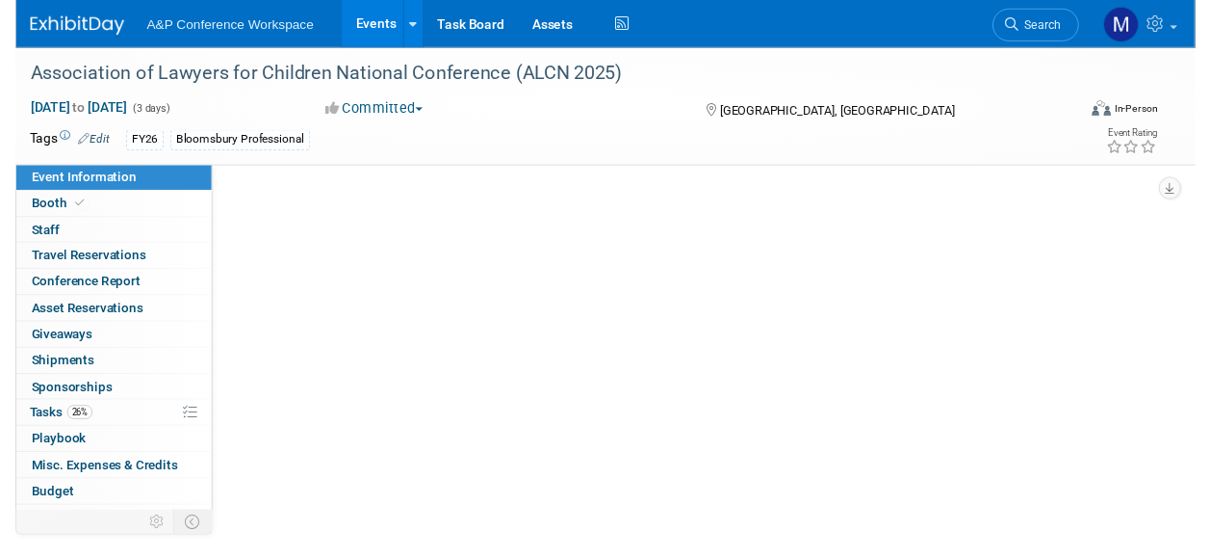
scroll to position [0, 0]
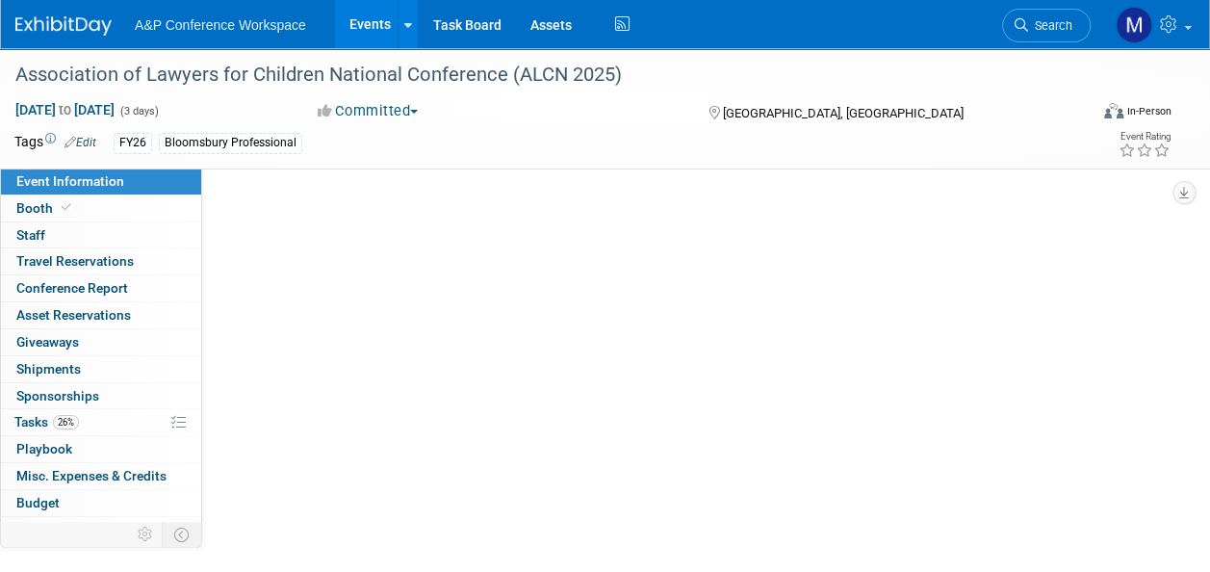
select select "Annual"
select select "Level 2"
select select "In-Person Booth"
select select "Law"
select select "Bloomsbury Professional"
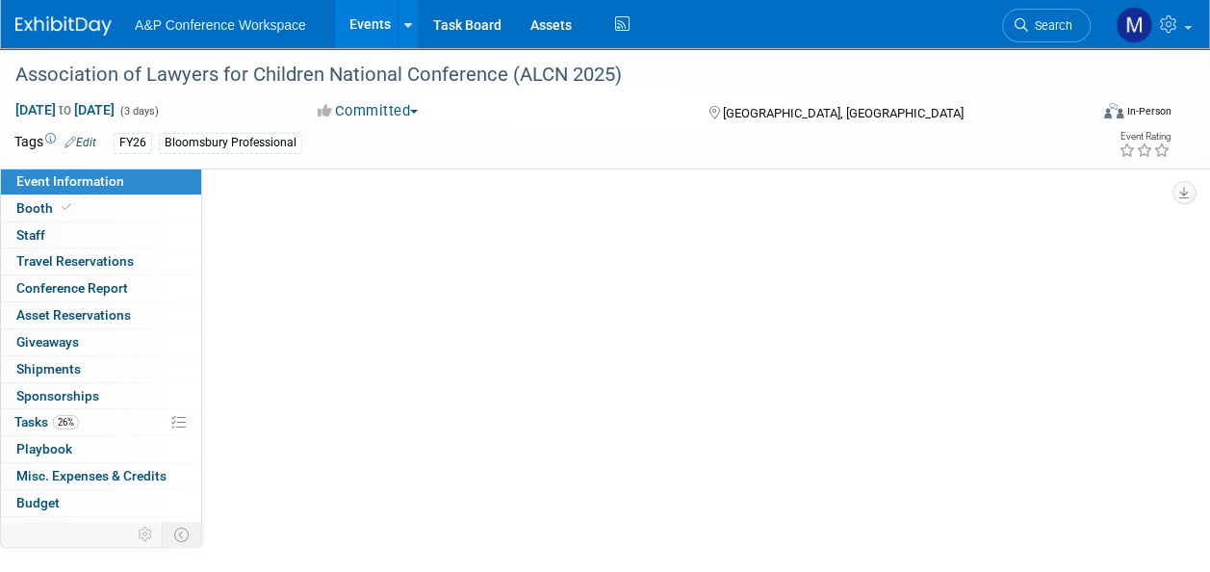
select select "[PERSON_NAME]"
select select "Networking/Commissioning"
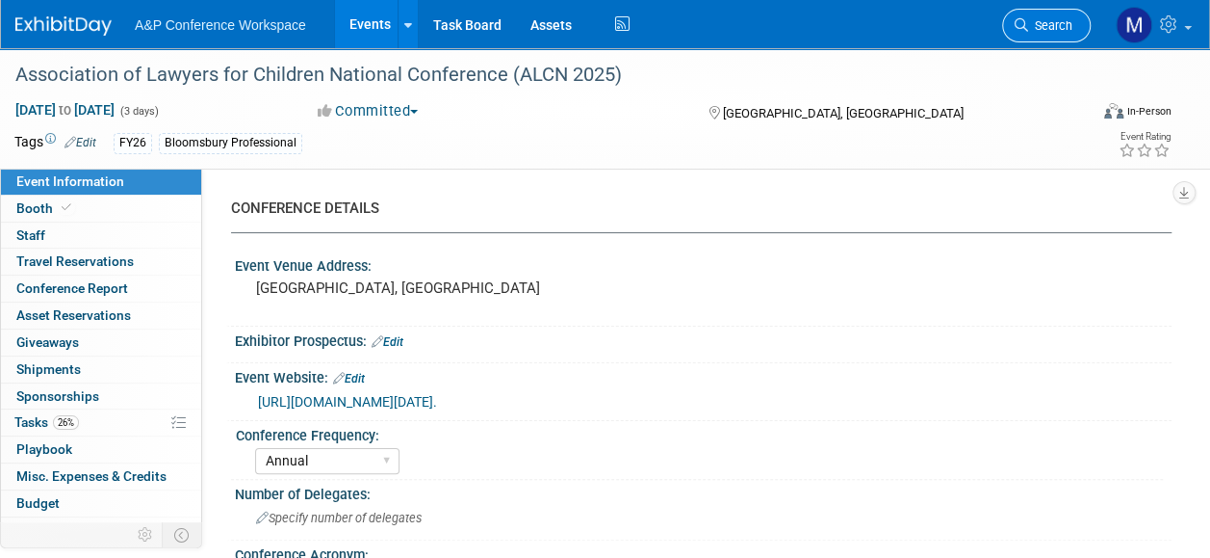
click at [1066, 26] on span "Search" at bounding box center [1050, 25] width 44 height 14
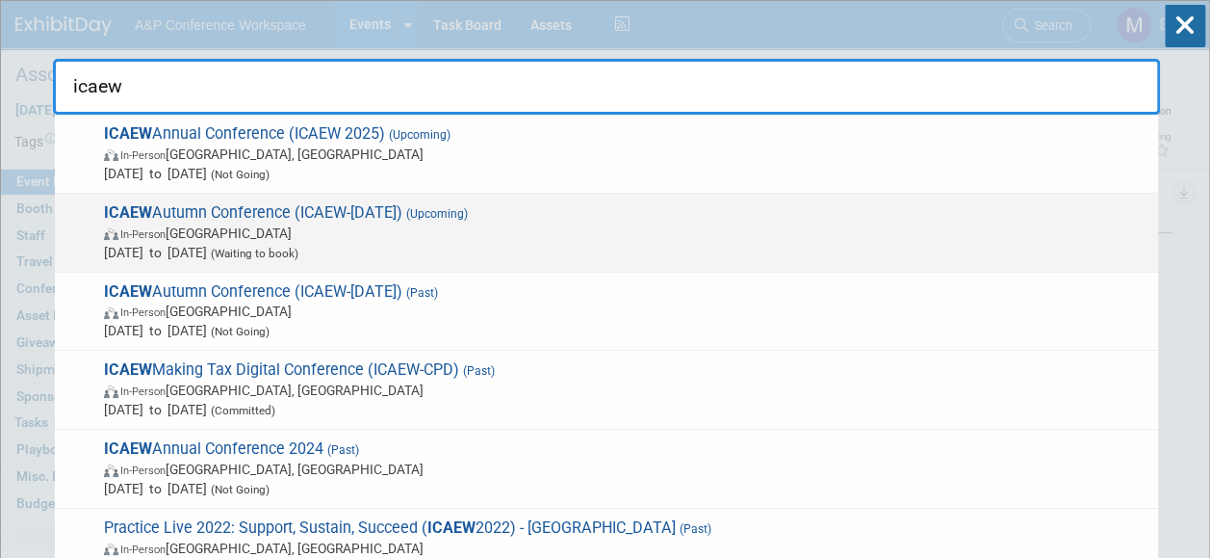
type input "icaew"
click at [376, 220] on span "ICAEW Autumn Conference (ICAEW-Nov 2025) (Upcoming) In-Person United Kingdom No…" at bounding box center [623, 232] width 1051 height 59
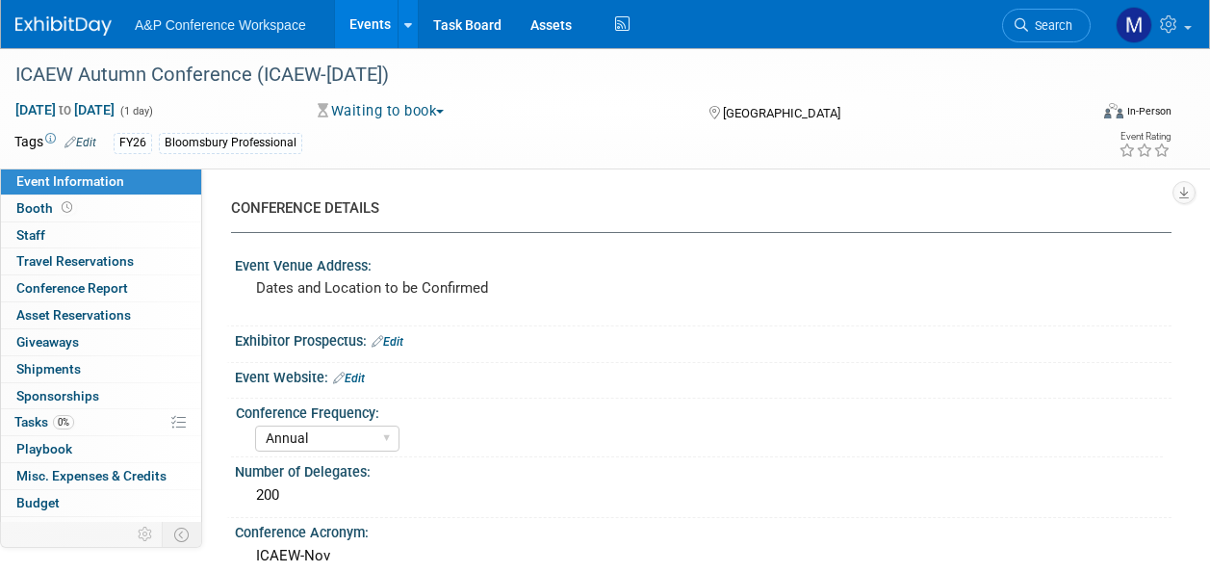
select select "Annual"
select select "Level 2"
select select "In-Person Booth"
select select "Law"
select select "Bloomsbury Professional"
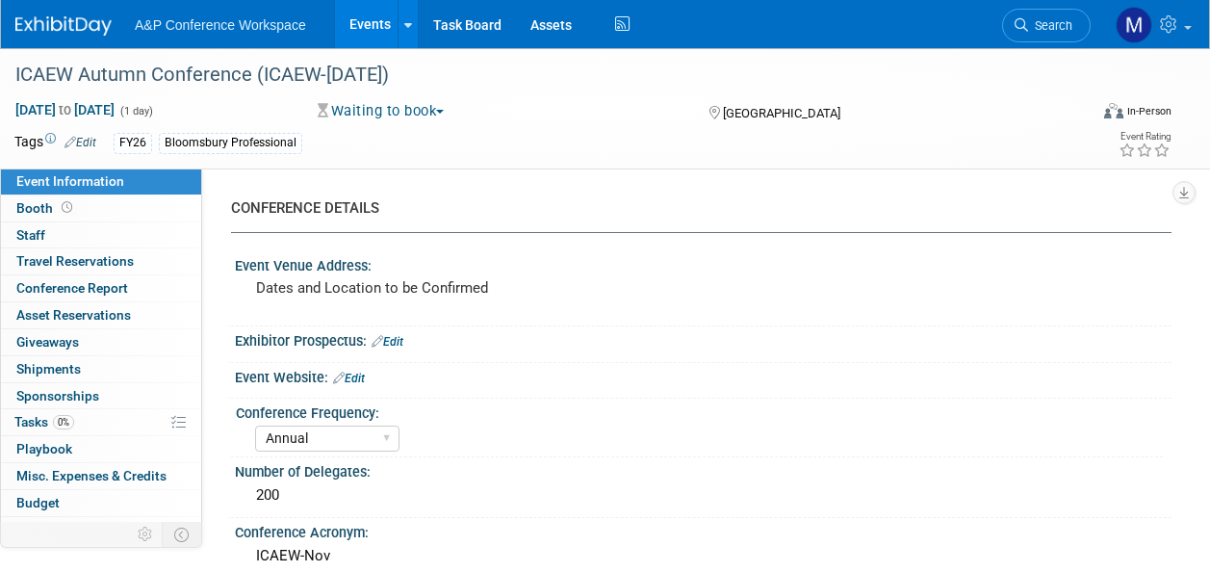
select select "[PERSON_NAME]"
select select "Brand/Subject Presence​"
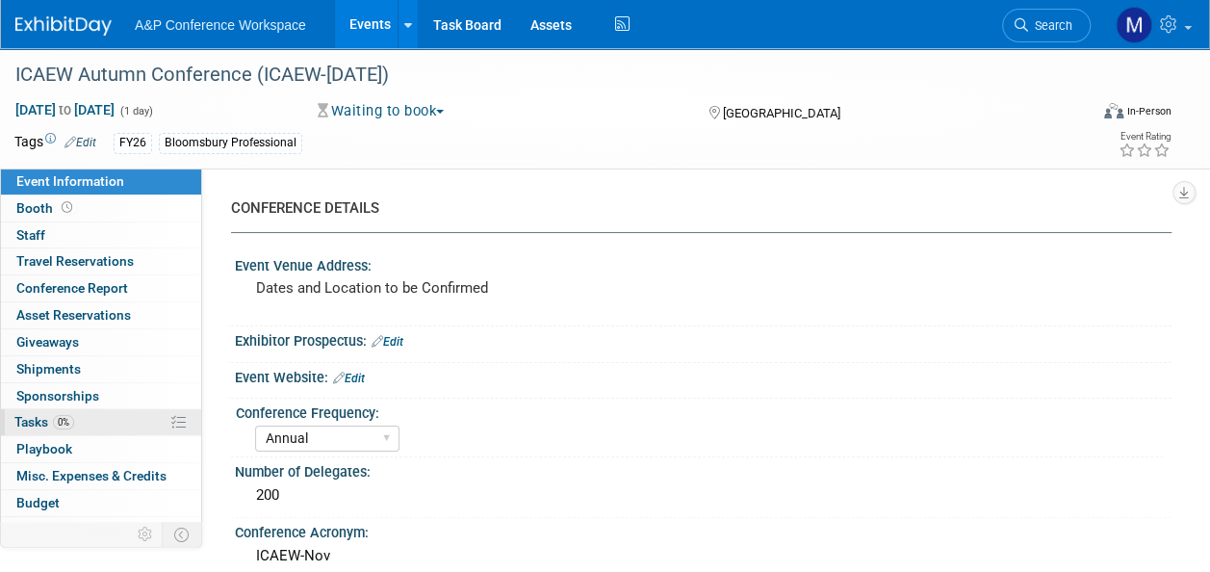
click at [108, 414] on link "0% Tasks 0%" at bounding box center [101, 422] width 200 height 26
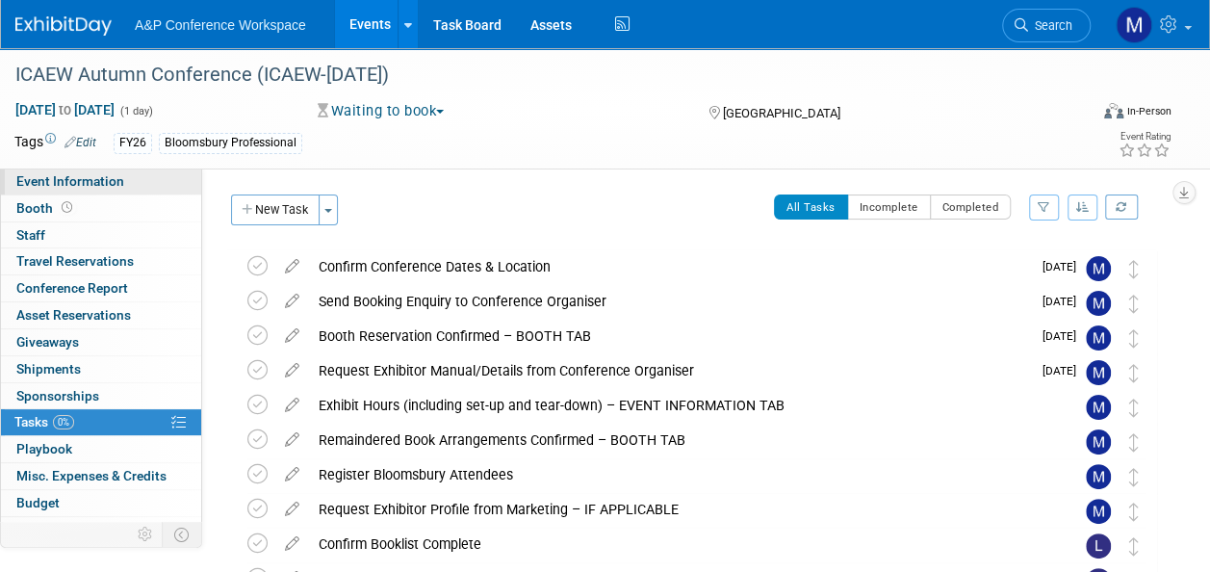
click at [112, 185] on span "Event Information" at bounding box center [70, 180] width 108 height 15
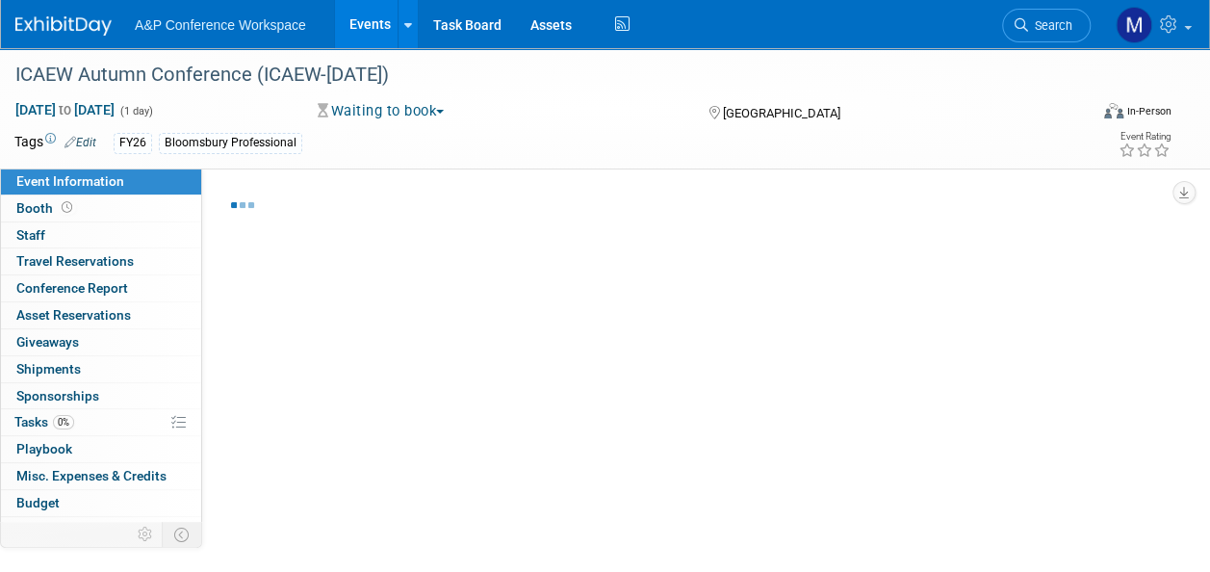
select select "Annual"
select select "Level 2"
select select "In-Person Booth"
select select "Law"
select select "Bloomsbury Professional"
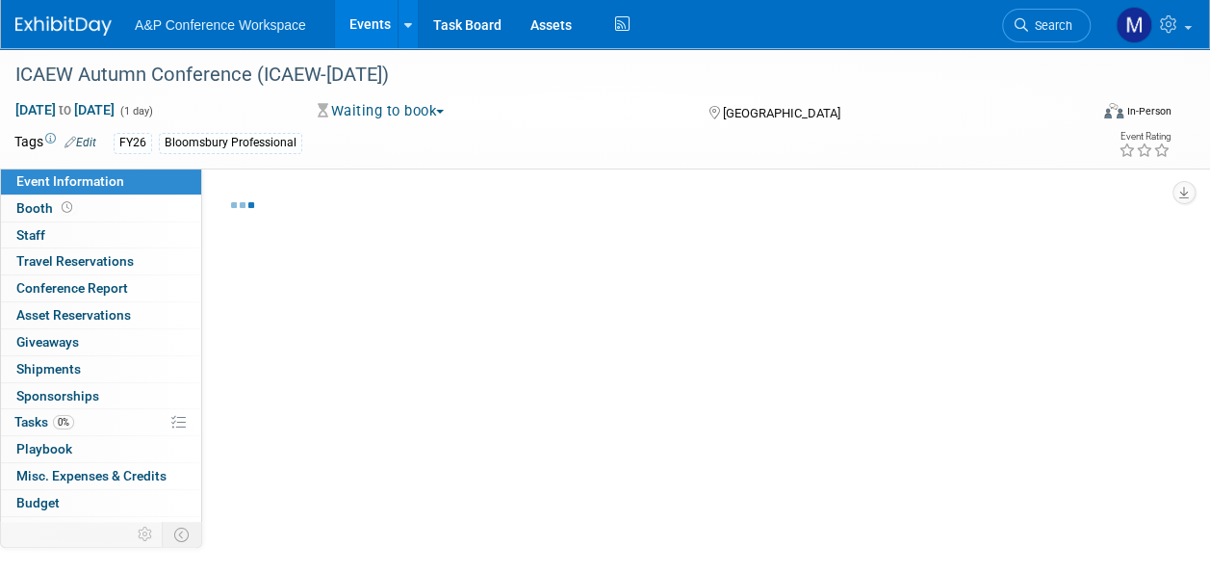
select select "[PERSON_NAME]"
select select "Brand/Subject Presence​"
